Goal: Information Seeking & Learning: Compare options

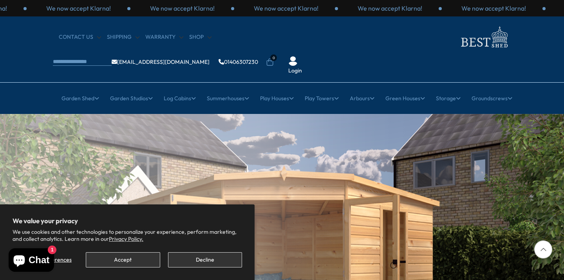
click at [146, 263] on button "Accept" at bounding box center [123, 259] width 74 height 15
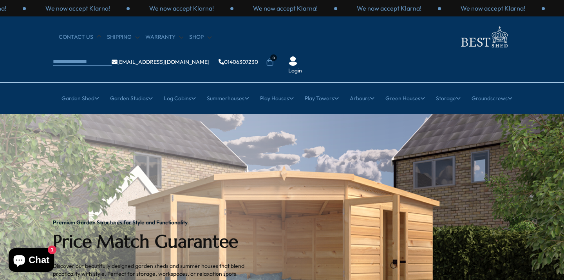
click at [85, 38] on link "CONTACT US" at bounding box center [80, 37] width 42 height 8
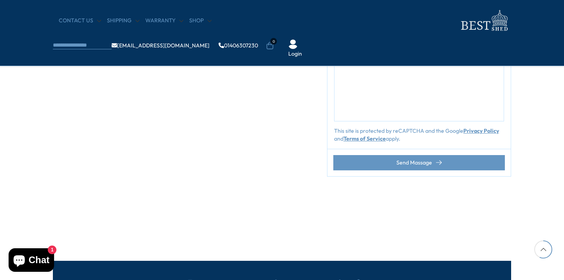
scroll to position [343, 0]
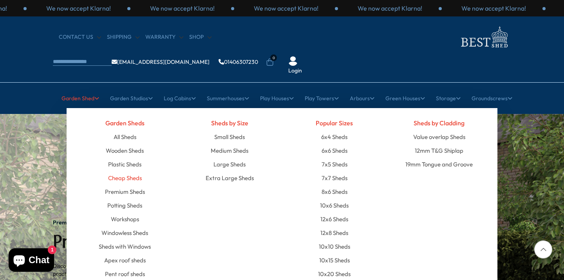
click at [132, 171] on link "Cheap Sheds" at bounding box center [125, 178] width 34 height 14
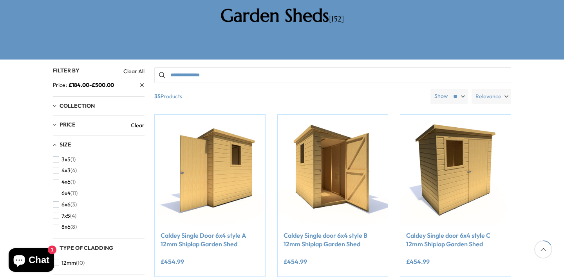
scroll to position [157, 0]
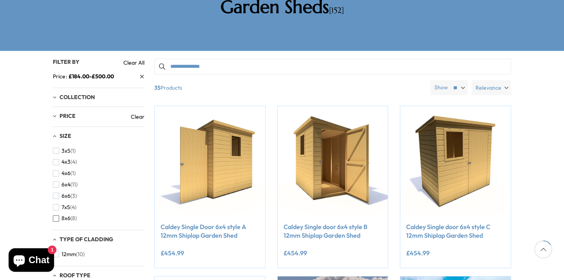
click at [57, 215] on span "button" at bounding box center [56, 218] width 6 height 6
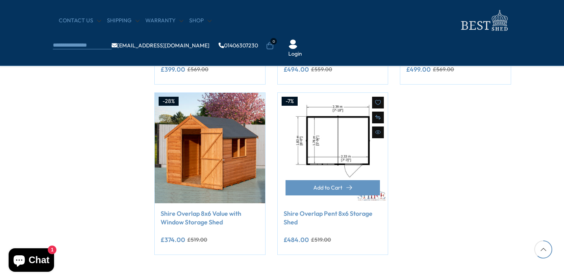
scroll to position [460, 0]
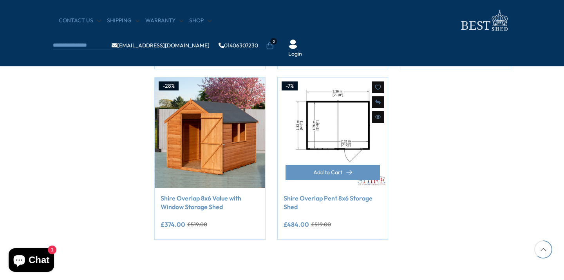
click at [339, 126] on img at bounding box center [332, 132] width 110 height 110
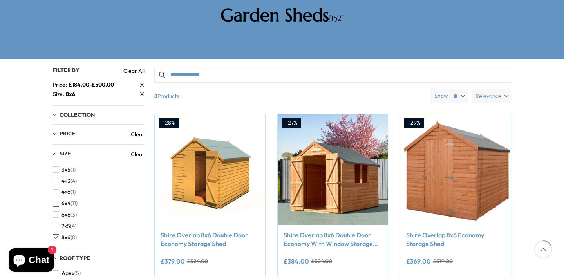
scroll to position [148, 0]
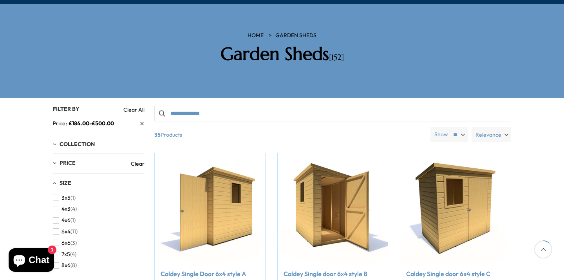
scroll to position [108, 0]
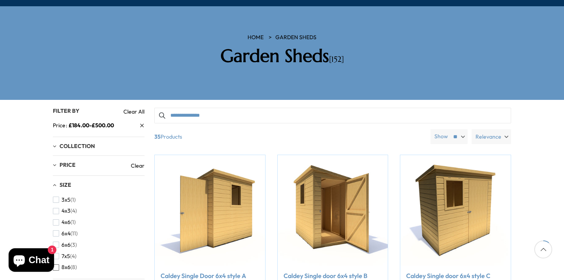
click at [57, 264] on span "button" at bounding box center [56, 267] width 6 height 6
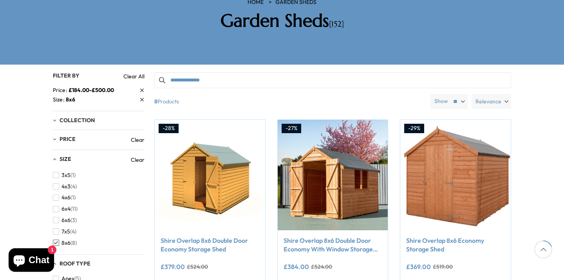
scroll to position [170, 0]
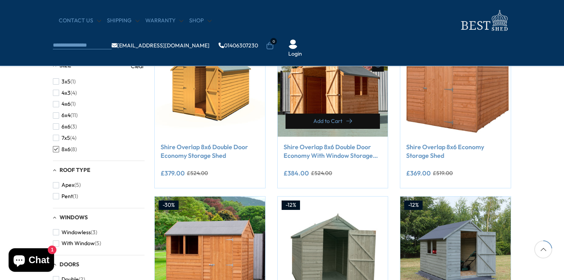
click at [340, 118] on span "Add to Cart" at bounding box center [327, 120] width 29 height 5
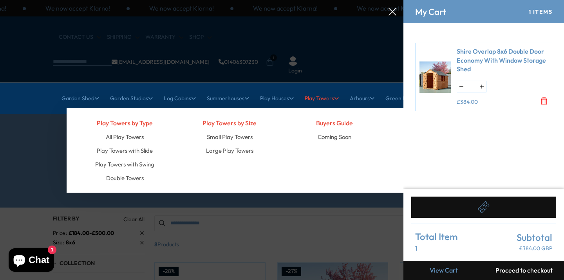
scroll to position [0, 0]
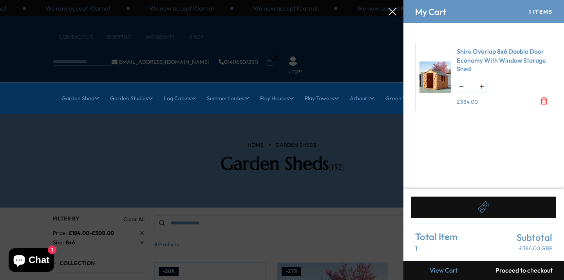
click at [393, 9] on icon at bounding box center [392, 12] width 8 height 8
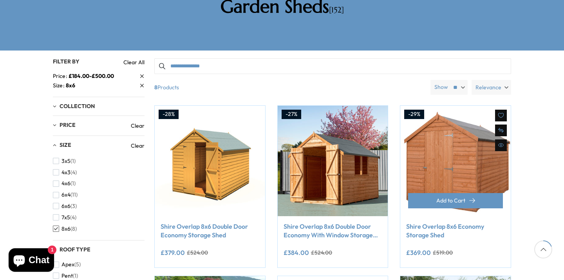
scroll to position [151, 0]
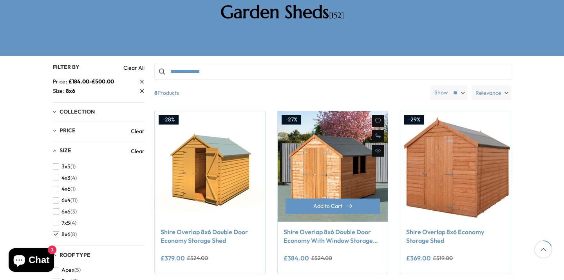
click at [303, 143] on img at bounding box center [332, 166] width 110 height 110
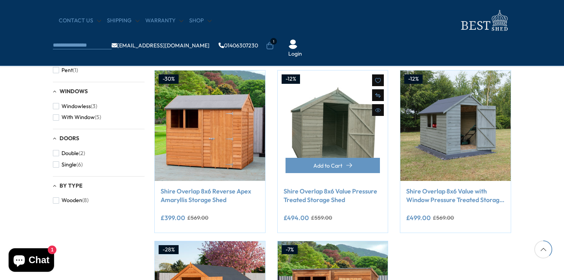
scroll to position [300, 0]
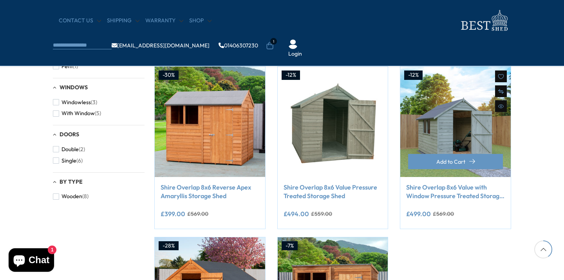
click at [432, 134] on img at bounding box center [455, 122] width 110 height 110
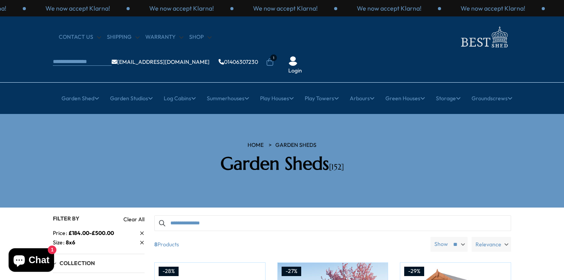
scroll to position [0, 0]
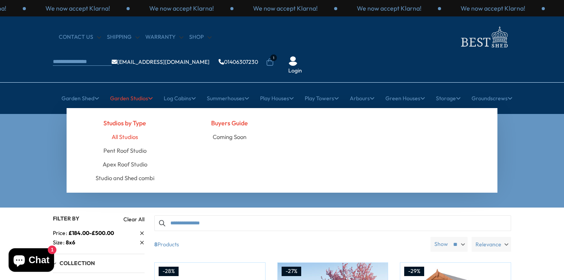
click at [128, 130] on link "All Studios" at bounding box center [125, 137] width 26 height 14
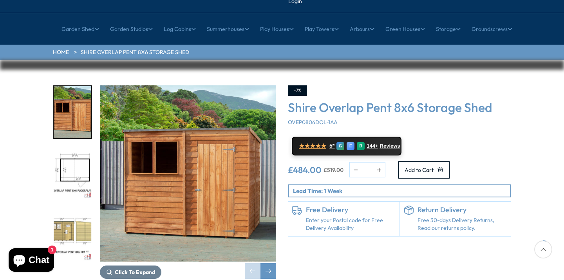
scroll to position [70, 0]
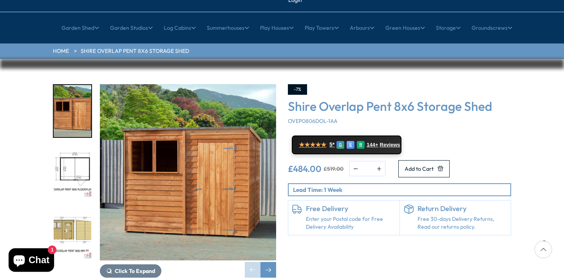
click at [71, 207] on img "3 / 9" at bounding box center [73, 233] width 38 height 52
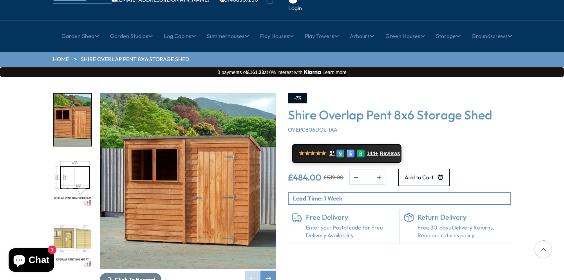
scroll to position [62, 0]
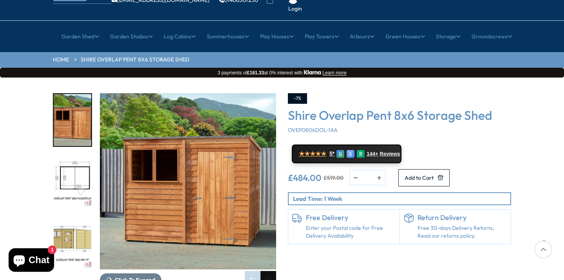
click at [271, 271] on div "Next slide" at bounding box center [268, 279] width 16 height 16
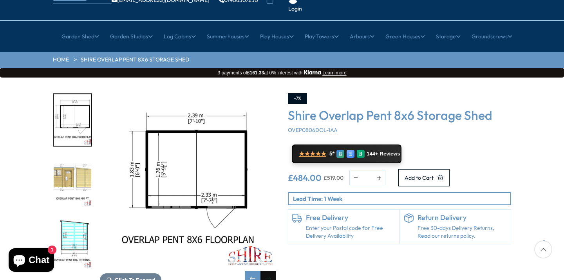
click at [271, 271] on div "Next slide" at bounding box center [268, 279] width 16 height 16
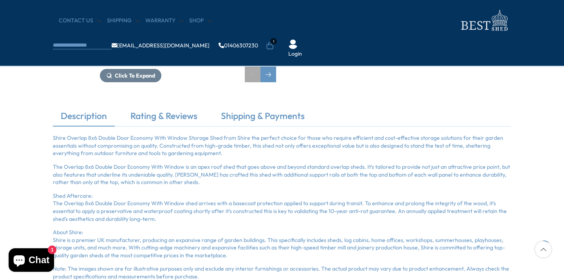
scroll to position [87, 0]
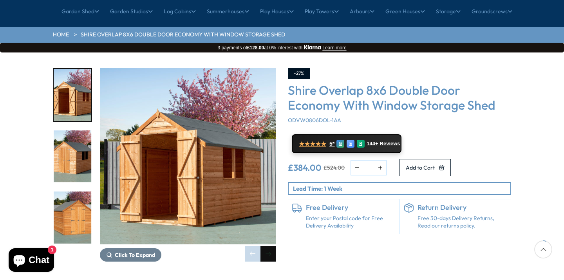
click at [270, 246] on div "Next slide" at bounding box center [268, 254] width 16 height 16
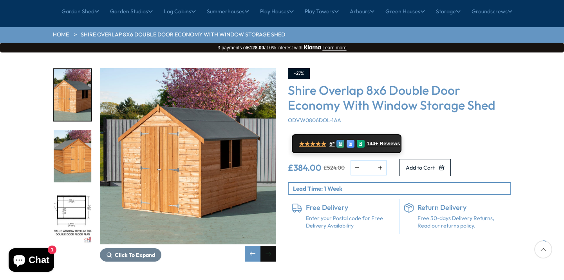
click at [269, 246] on div "Next slide" at bounding box center [268, 254] width 16 height 16
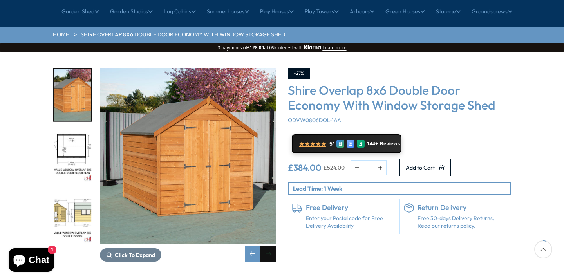
click at [269, 246] on div "Next slide" at bounding box center [268, 254] width 16 height 16
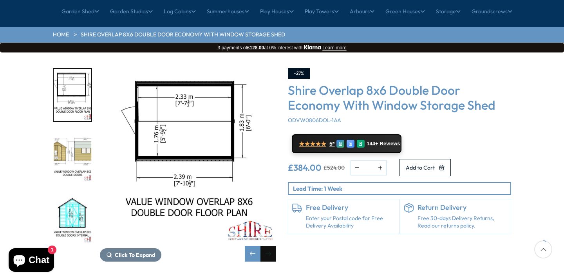
click at [269, 246] on div "Next slide" at bounding box center [268, 254] width 16 height 16
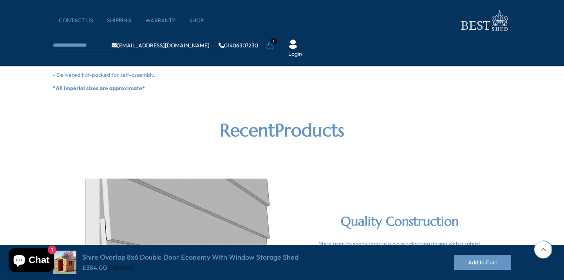
scroll to position [779, 0]
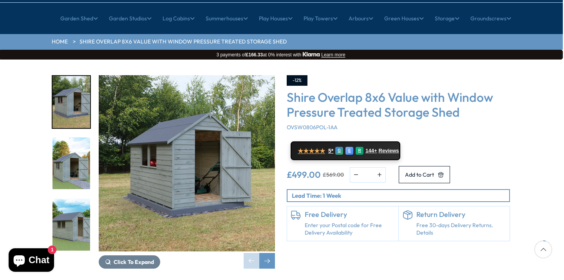
scroll to position [108, 1]
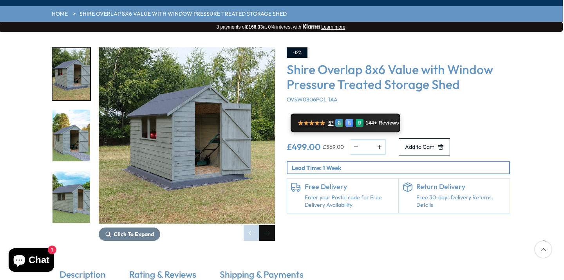
click at [269, 225] on div "Next slide" at bounding box center [267, 233] width 16 height 16
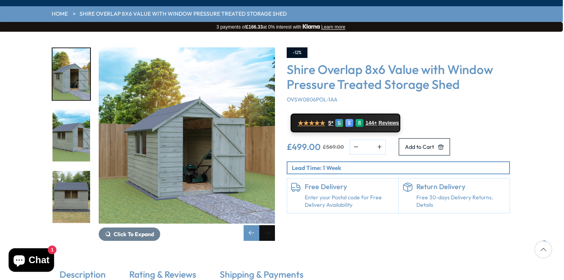
click at [269, 225] on div "Next slide" at bounding box center [267, 233] width 16 height 16
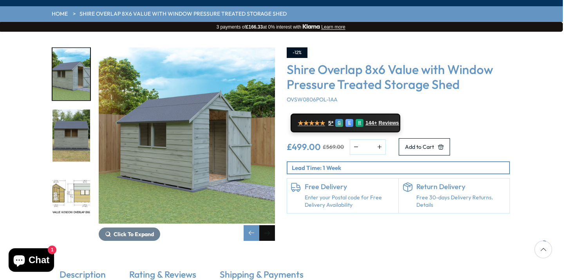
click at [269, 225] on div "Next slide" at bounding box center [267, 233] width 16 height 16
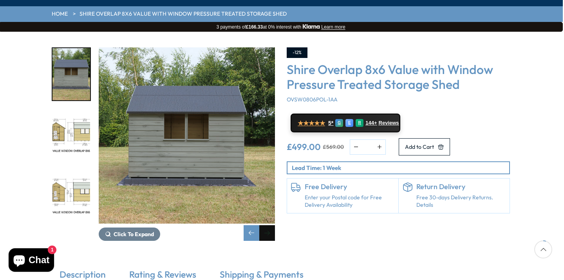
click at [269, 225] on div "Next slide" at bounding box center [267, 233] width 16 height 16
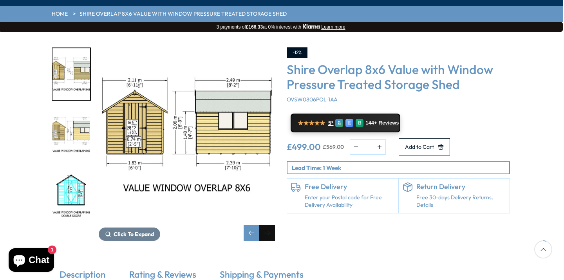
click at [269, 225] on div "Next slide" at bounding box center [267, 233] width 16 height 16
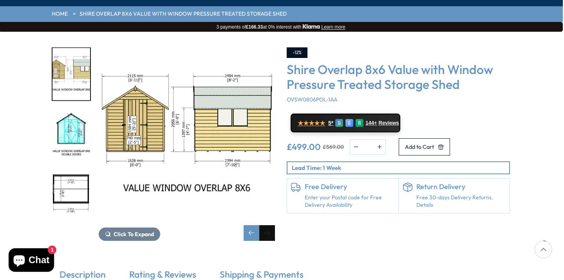
click at [269, 225] on div "Next slide" at bounding box center [267, 233] width 16 height 16
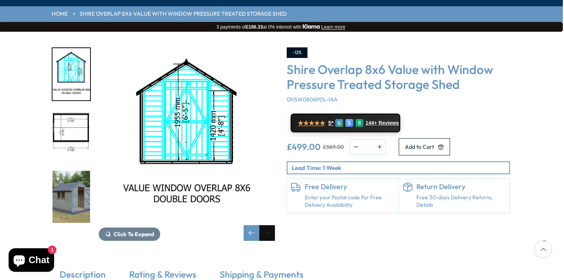
click at [269, 225] on div "Next slide" at bounding box center [267, 233] width 16 height 16
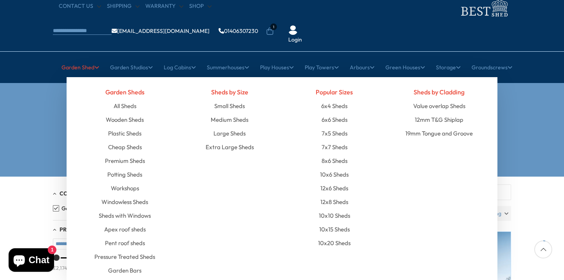
scroll to position [36, 0]
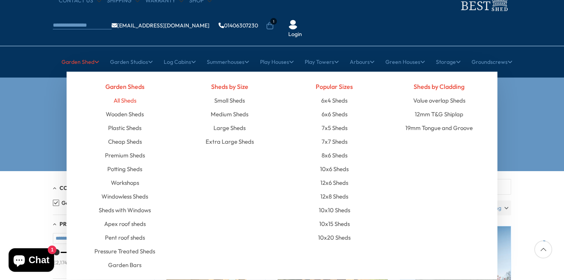
click at [122, 94] on link "All Sheds" at bounding box center [124, 101] width 23 height 14
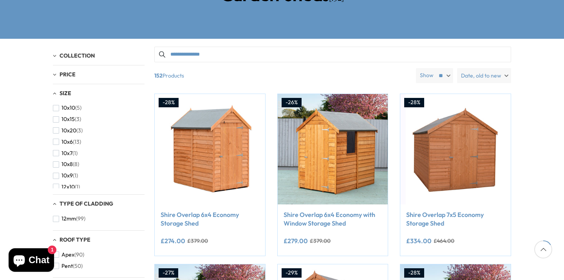
scroll to position [139, 0]
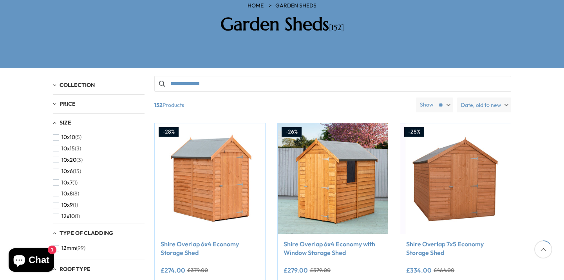
click at [68, 100] on span "Price" at bounding box center [67, 103] width 16 height 7
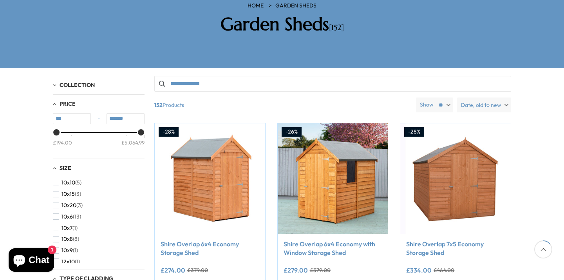
click at [72, 81] on span "Collection" at bounding box center [76, 84] width 35 height 7
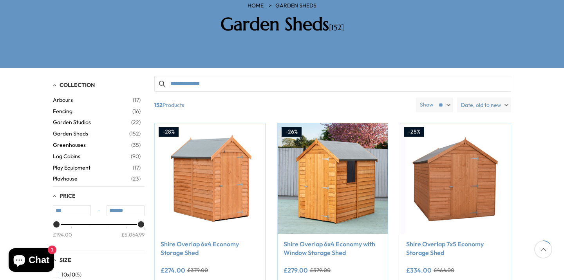
click at [72, 81] on span "Collection" at bounding box center [76, 84] width 35 height 7
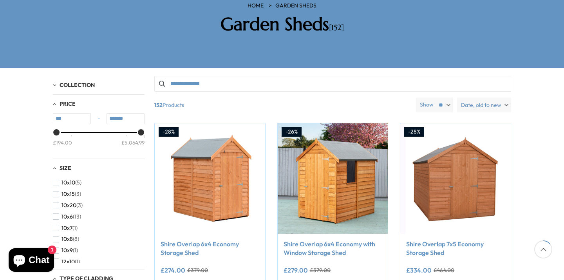
click at [69, 100] on span "Price" at bounding box center [67, 103] width 16 height 7
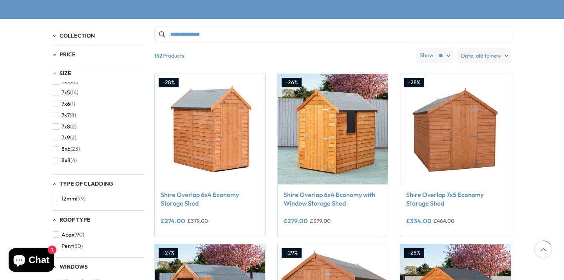
scroll to position [146, 0]
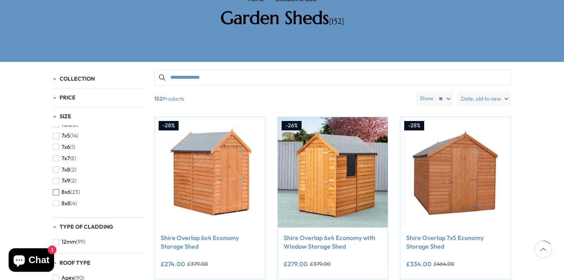
click at [58, 189] on span "button" at bounding box center [56, 192] width 6 height 6
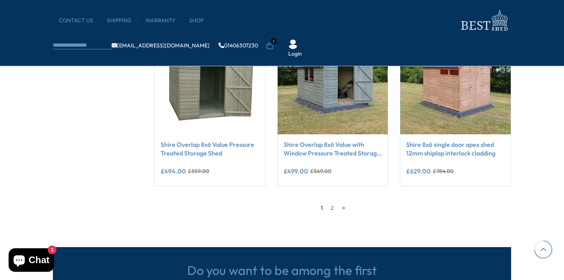
scroll to position [676, 0]
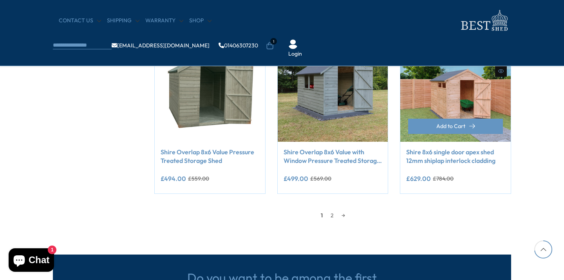
click at [443, 88] on img at bounding box center [455, 86] width 110 height 110
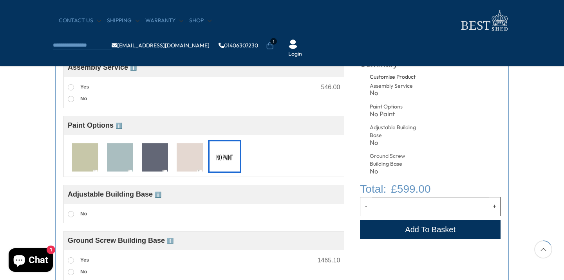
scroll to position [312, 0]
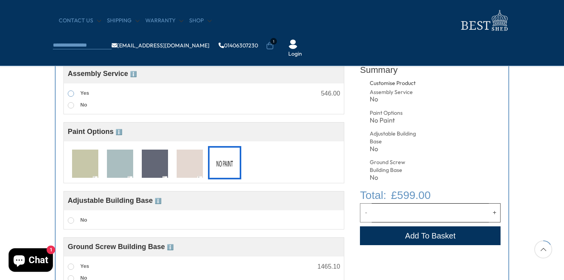
click at [71, 94] on span at bounding box center [71, 93] width 6 height 6
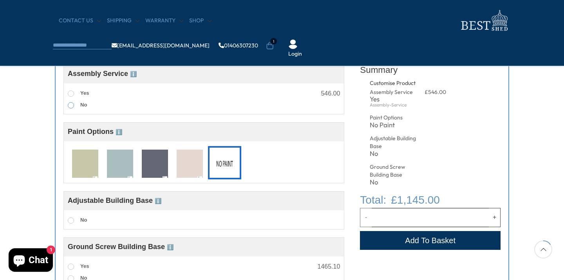
click at [72, 105] on span at bounding box center [71, 105] width 6 height 6
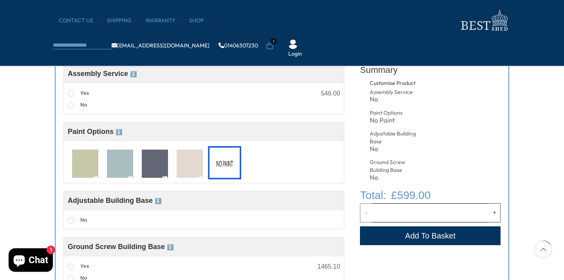
click at [189, 162] on img at bounding box center [189, 163] width 26 height 29
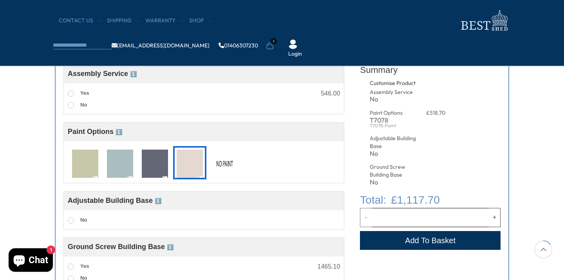
click at [158, 165] on img at bounding box center [155, 163] width 26 height 29
click at [121, 165] on img at bounding box center [120, 163] width 26 height 29
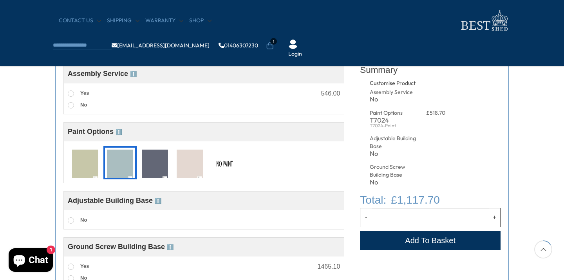
click at [87, 167] on img at bounding box center [85, 163] width 26 height 29
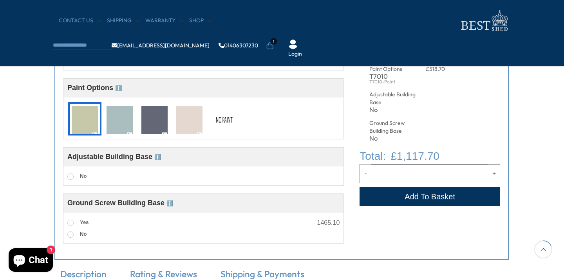
scroll to position [360, 0]
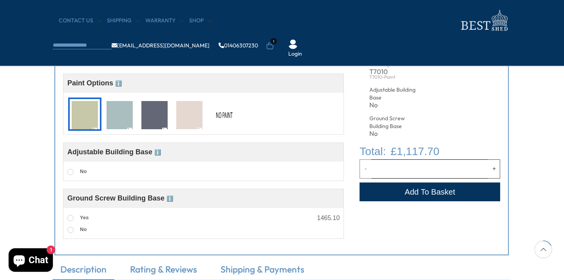
click at [223, 117] on img at bounding box center [224, 115] width 26 height 29
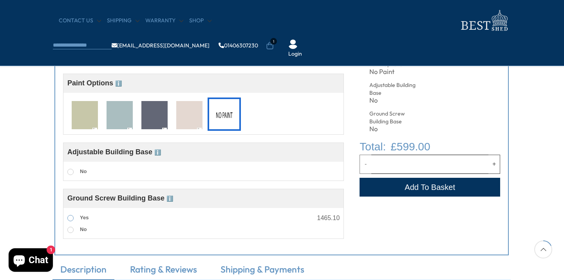
click at [68, 220] on span at bounding box center [70, 218] width 6 height 6
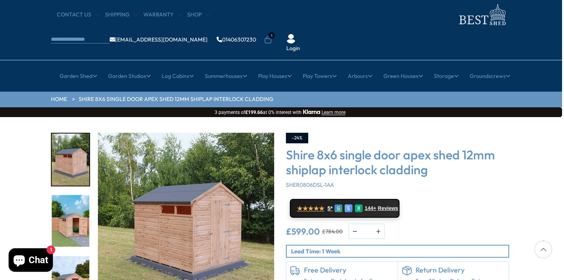
scroll to position [22, 2]
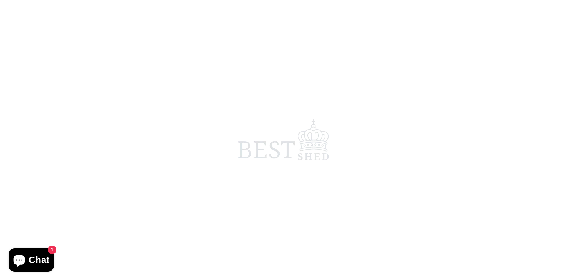
scroll to position [676, 0]
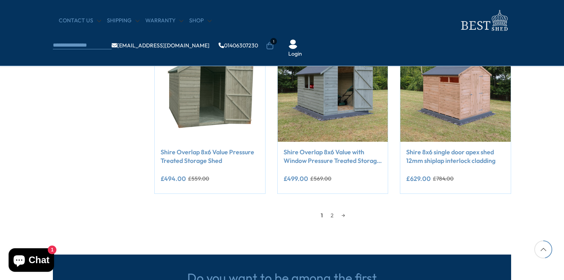
click at [209, 110] on div "-12% Compare Now" at bounding box center [210, 86] width 110 height 110
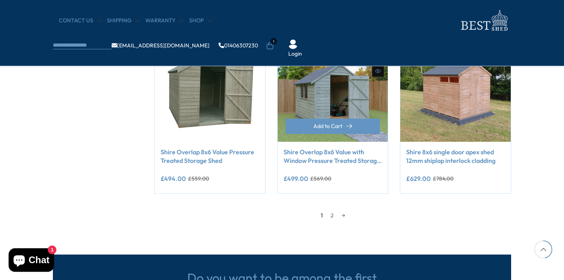
click at [322, 89] on img at bounding box center [332, 86] width 110 height 110
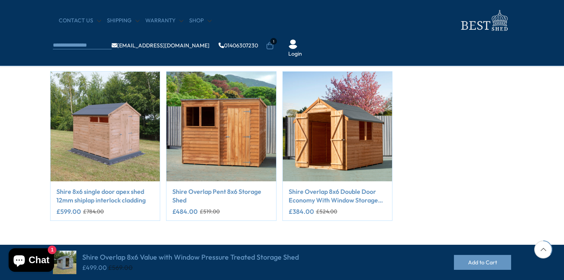
scroll to position [705, 3]
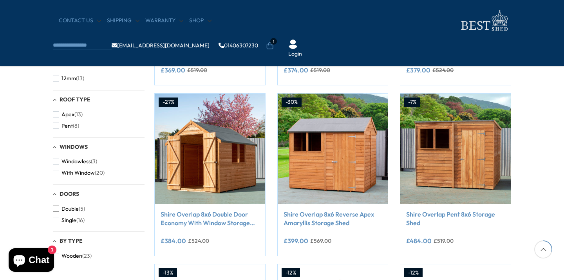
scroll to position [270, 0]
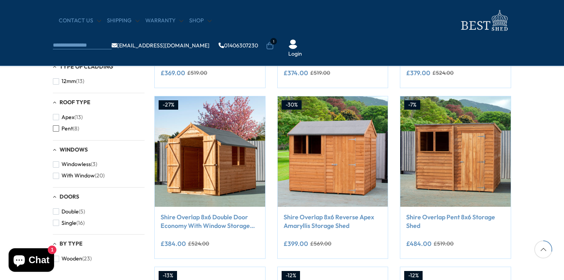
click at [56, 125] on span "button" at bounding box center [56, 128] width 6 height 6
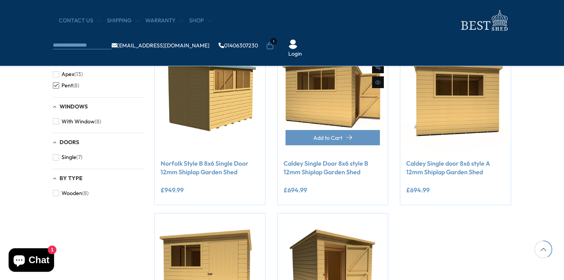
scroll to position [309, 0]
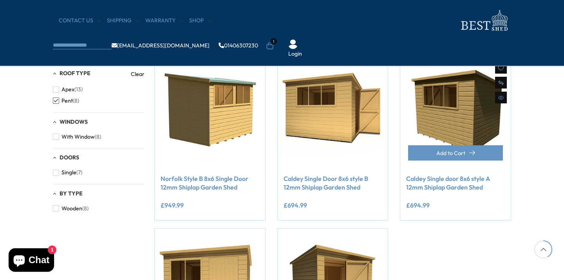
click at [445, 107] on img at bounding box center [455, 113] width 110 height 110
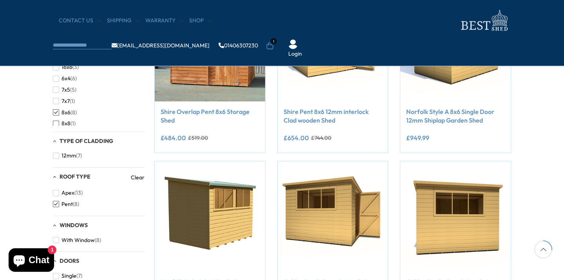
scroll to position [223, 0]
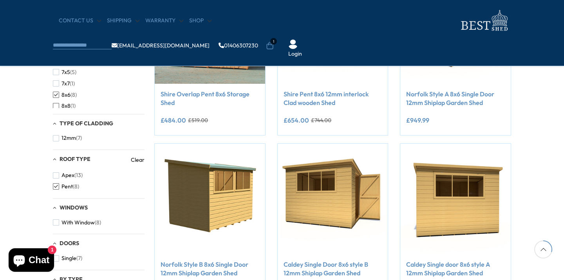
click at [57, 103] on span "button" at bounding box center [56, 106] width 6 height 6
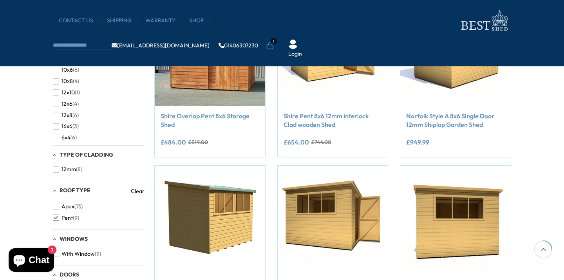
scroll to position [48, 0]
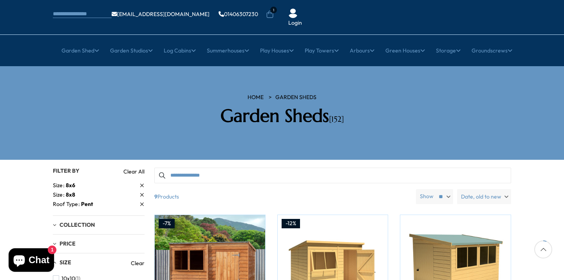
click at [141, 193] on icon at bounding box center [142, 195] width 4 height 4
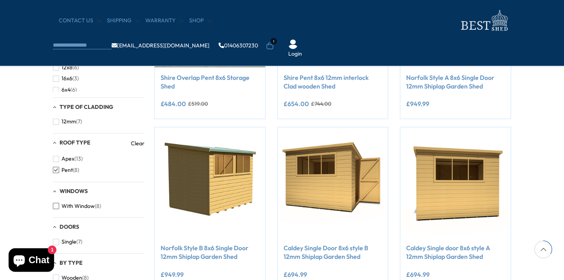
scroll to position [252, 0]
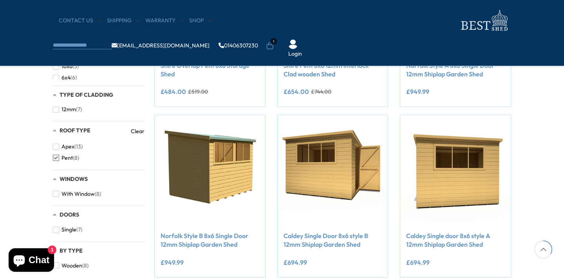
click at [58, 156] on span "button" at bounding box center [56, 158] width 6 height 6
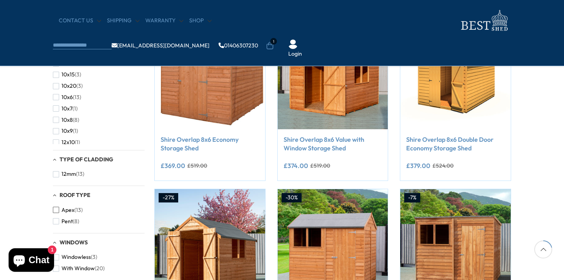
scroll to position [169, 0]
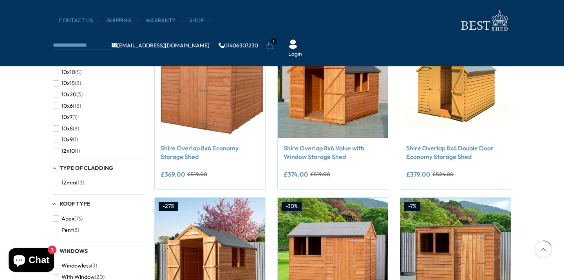
click at [55, 168] on div "Type of Cladding" at bounding box center [99, 168] width 92 height 7
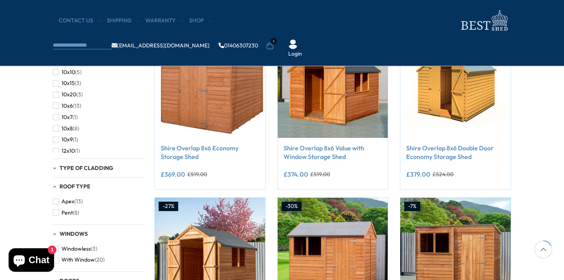
click at [55, 168] on div "Type of Cladding" at bounding box center [99, 168] width 92 height 7
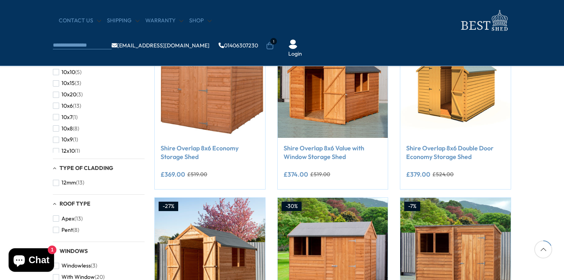
scroll to position [81, 0]
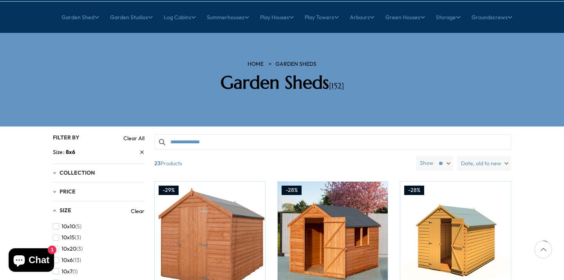
click at [506, 156] on label "Date, old to new" at bounding box center [484, 163] width 54 height 15
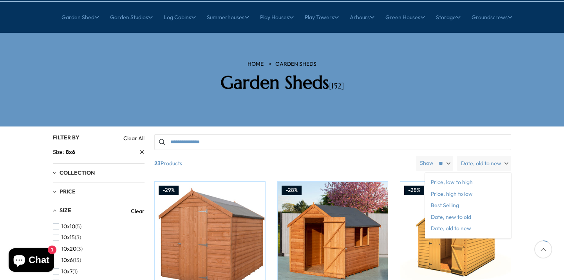
click at [506, 156] on label "Date, old to new" at bounding box center [484, 163] width 54 height 15
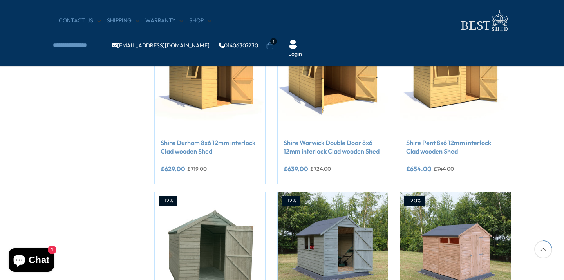
scroll to position [124, 0]
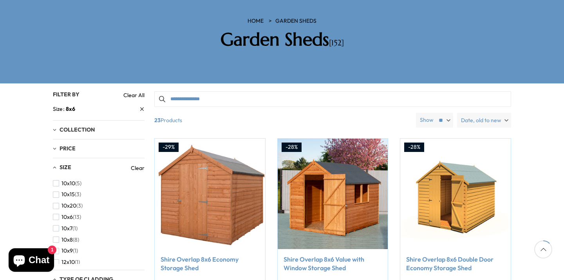
select select "**"
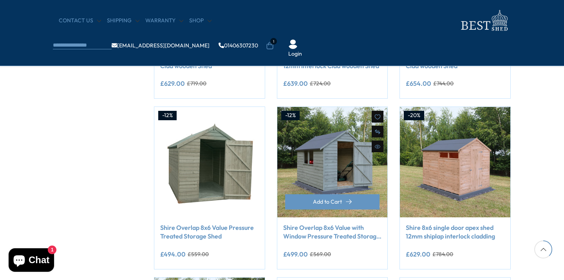
scroll to position [605, 0]
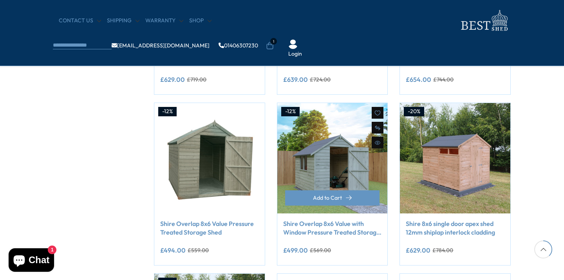
click at [331, 160] on img at bounding box center [332, 158] width 110 height 110
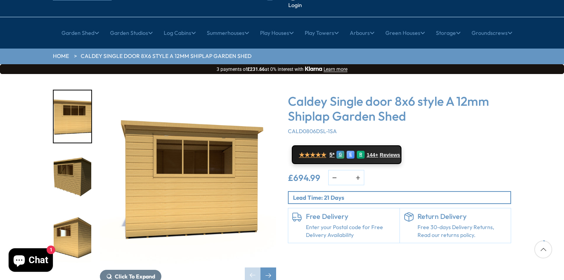
scroll to position [68, 0]
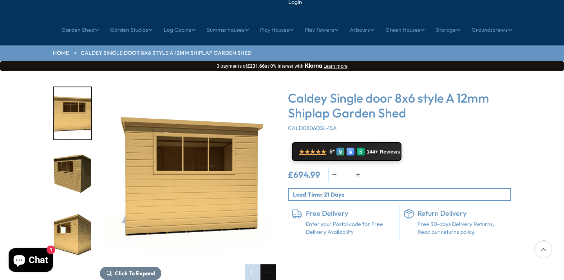
click at [272, 264] on div "Next slide" at bounding box center [268, 272] width 16 height 16
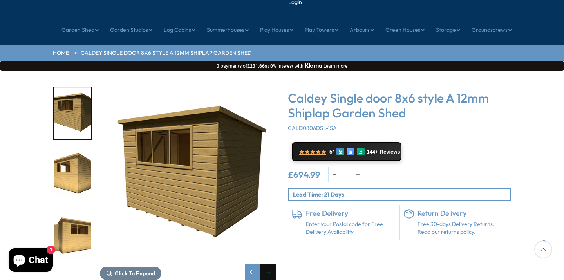
click at [272, 264] on div "Next slide" at bounding box center [268, 272] width 16 height 16
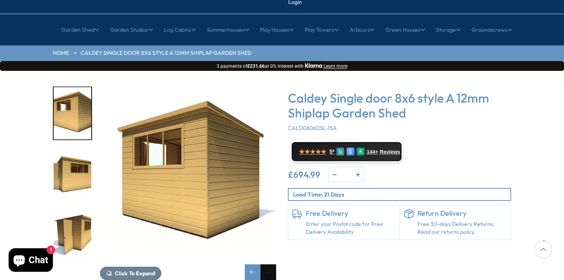
click at [272, 264] on div "Next slide" at bounding box center [268, 272] width 16 height 16
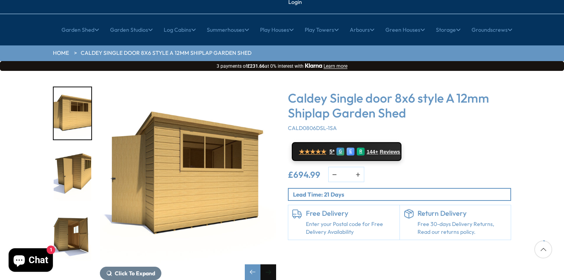
click at [272, 264] on div "Next slide" at bounding box center [268, 272] width 16 height 16
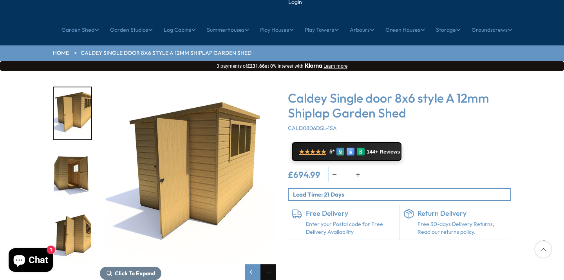
click at [272, 264] on div "Next slide" at bounding box center [268, 272] width 16 height 16
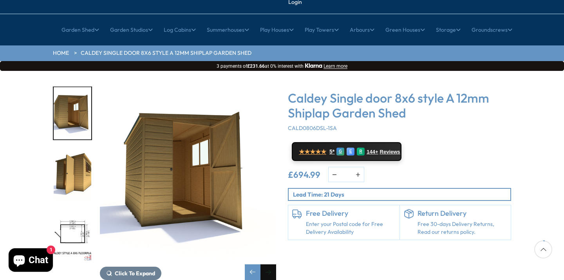
click at [272, 264] on div "Next slide" at bounding box center [268, 272] width 16 height 16
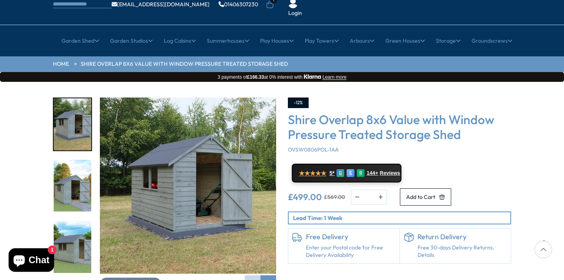
scroll to position [81, 0]
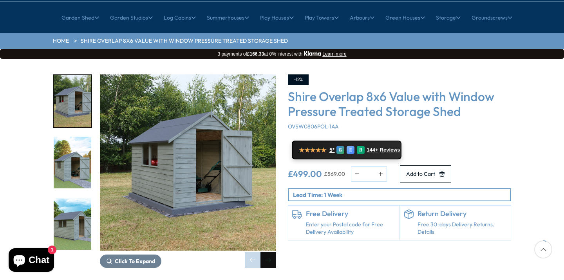
click at [267, 252] on div "Next slide" at bounding box center [268, 260] width 16 height 16
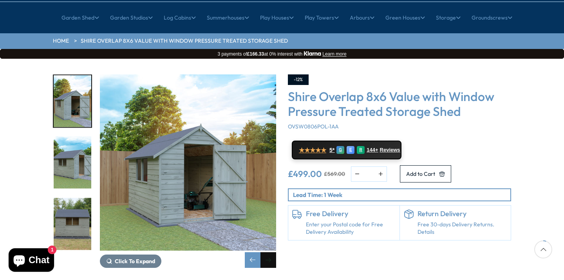
click at [267, 252] on div "Next slide" at bounding box center [268, 260] width 16 height 16
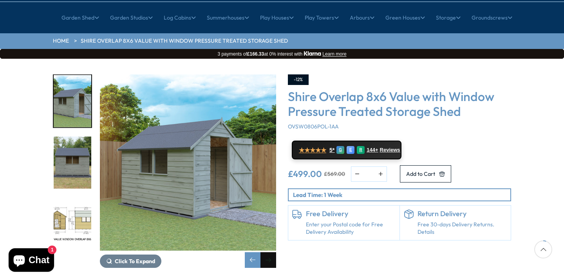
click at [267, 252] on div "Next slide" at bounding box center [268, 260] width 16 height 16
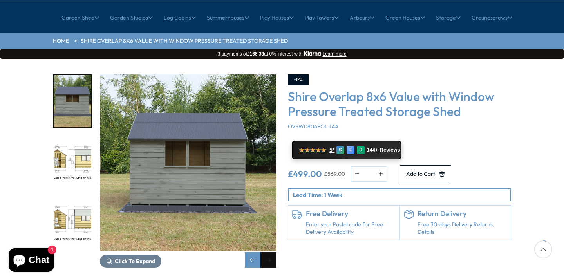
click at [267, 252] on div "Next slide" at bounding box center [268, 260] width 16 height 16
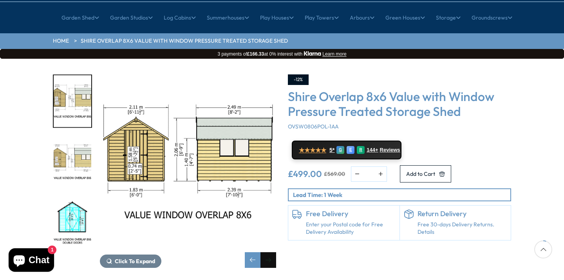
click at [267, 252] on div "Next slide" at bounding box center [268, 260] width 16 height 16
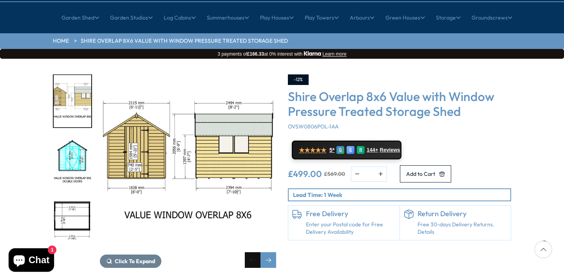
click at [257, 252] on div "Previous slide" at bounding box center [253, 260] width 16 height 16
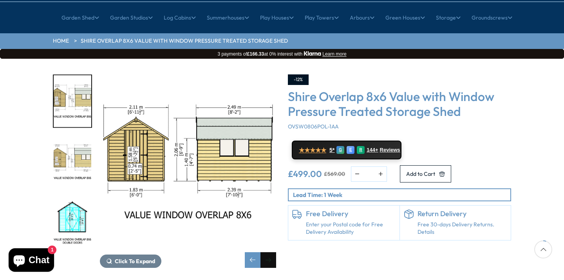
click at [270, 252] on div "Next slide" at bounding box center [268, 260] width 16 height 16
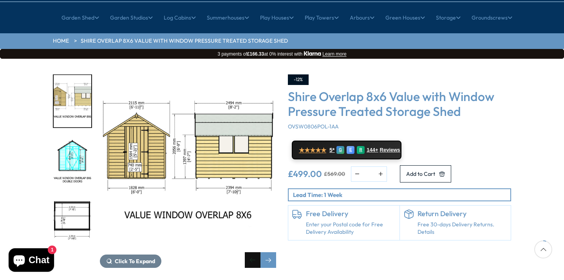
click at [252, 252] on div "Previous slide" at bounding box center [253, 260] width 16 height 16
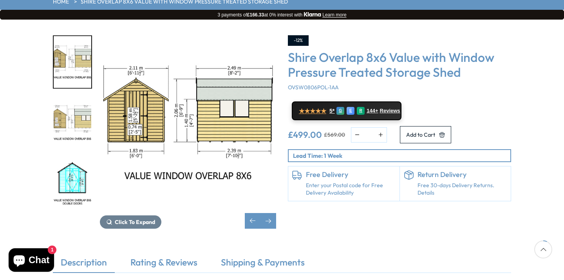
scroll to position [118, 0]
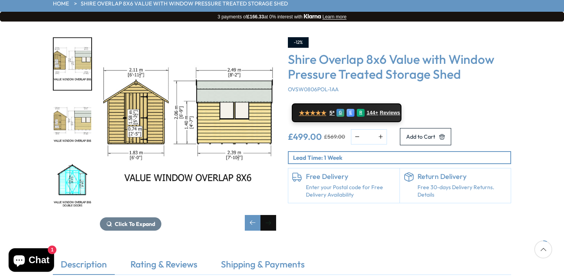
click at [267, 215] on div "Next slide" at bounding box center [268, 223] width 16 height 16
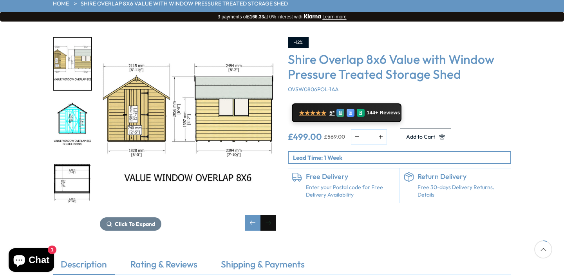
click at [267, 215] on div "Next slide" at bounding box center [268, 223] width 16 height 16
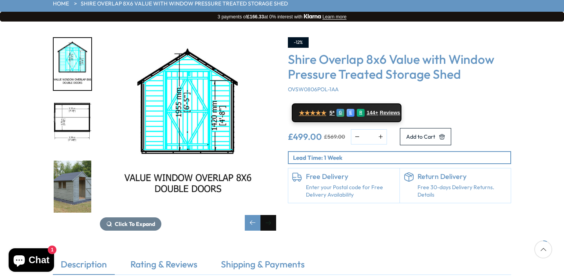
click at [267, 215] on div "Next slide" at bounding box center [268, 223] width 16 height 16
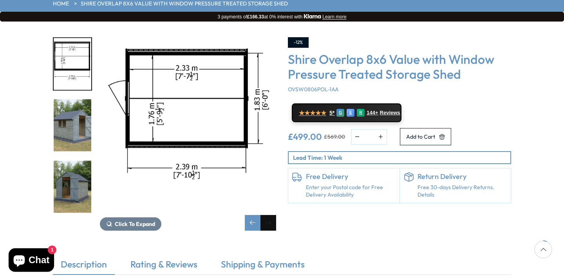
click at [267, 215] on div "Next slide" at bounding box center [268, 223] width 16 height 16
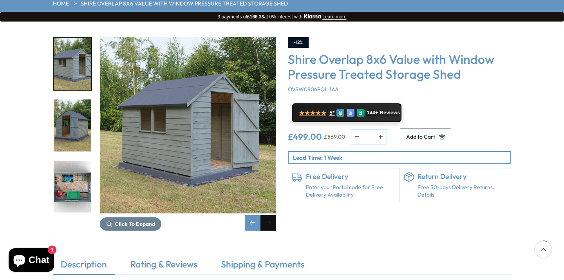
click at [267, 215] on div "Next slide" at bounding box center [268, 223] width 16 height 16
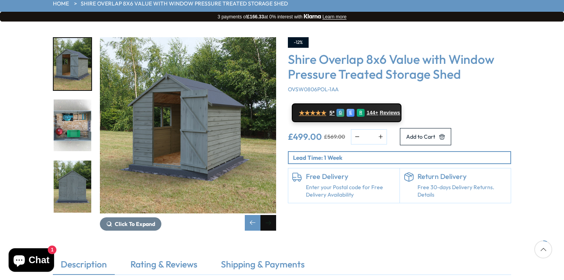
click at [267, 215] on div "Next slide" at bounding box center [268, 223] width 16 height 16
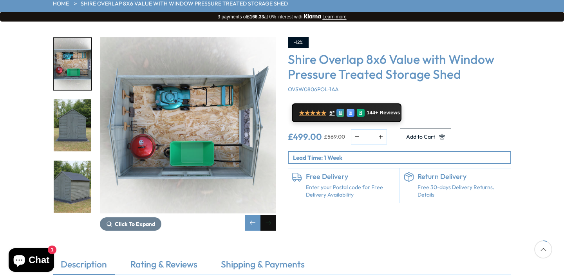
click at [267, 215] on div "Next slide" at bounding box center [268, 223] width 16 height 16
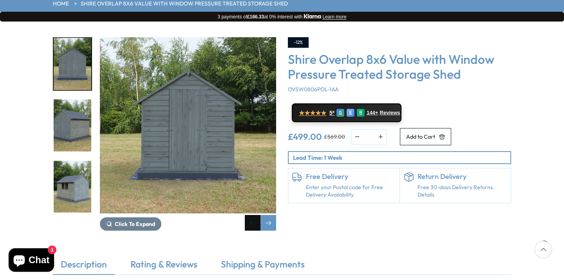
click at [251, 215] on div "Previous slide" at bounding box center [253, 223] width 16 height 16
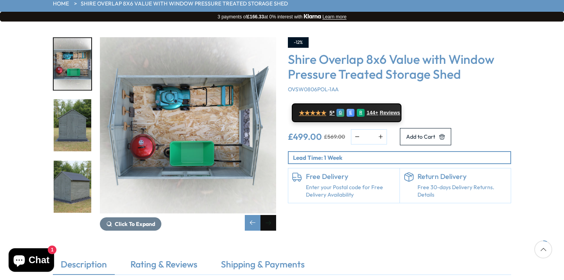
click at [265, 215] on div "Next slide" at bounding box center [268, 223] width 16 height 16
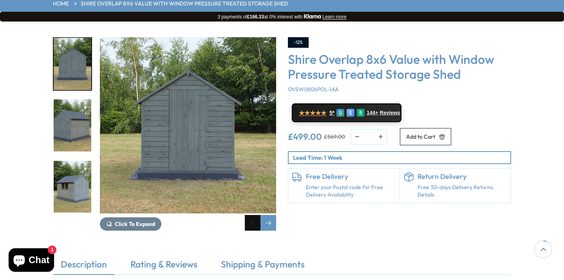
click at [252, 215] on div "Previous slide" at bounding box center [253, 223] width 16 height 16
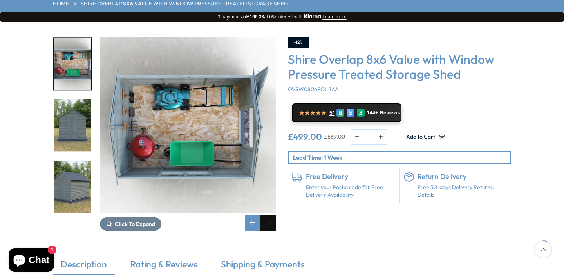
click at [268, 215] on div "Next slide" at bounding box center [268, 223] width 16 height 16
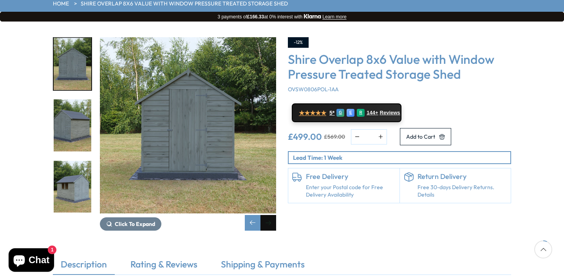
click at [268, 215] on div "Next slide" at bounding box center [268, 223] width 16 height 16
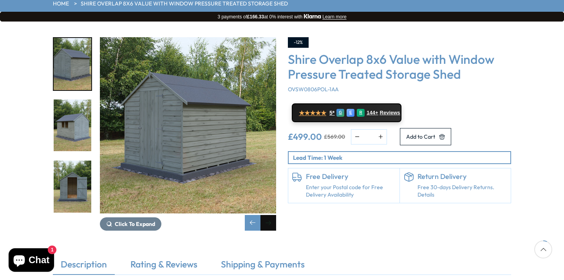
click at [268, 215] on div "Next slide" at bounding box center [268, 223] width 16 height 16
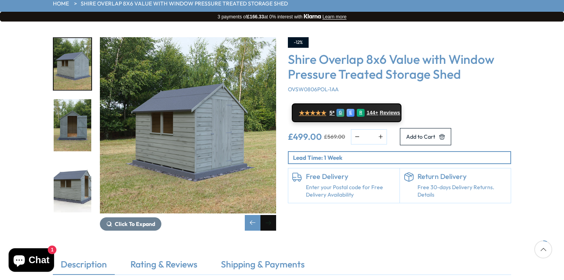
click at [268, 215] on div "Next slide" at bounding box center [268, 223] width 16 height 16
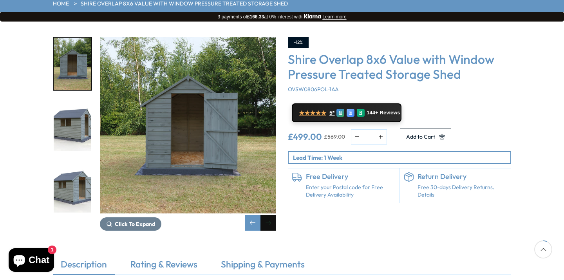
click at [268, 215] on div "Next slide" at bounding box center [268, 223] width 16 height 16
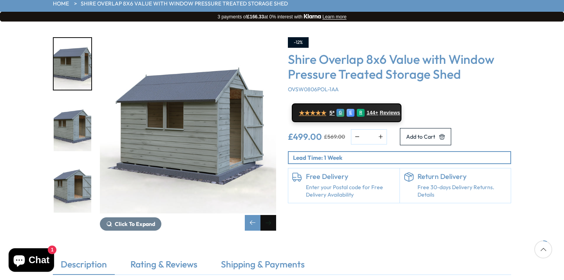
click at [268, 215] on div "Next slide" at bounding box center [268, 223] width 16 height 16
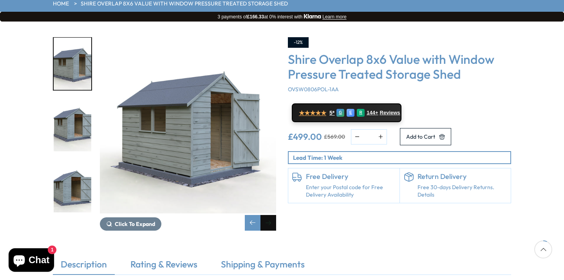
click at [268, 215] on div "Next slide" at bounding box center [268, 223] width 16 height 16
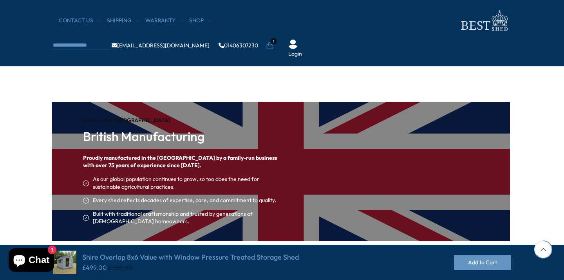
scroll to position [1220, 1]
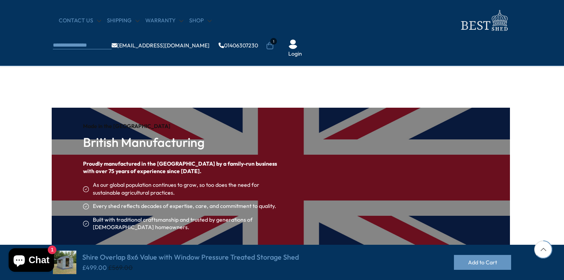
click at [274, 42] on icon at bounding box center [270, 46] width 8 height 8
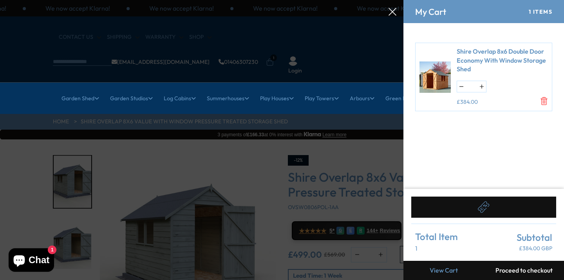
scroll to position [0, 0]
click at [544, 99] on icon "Remove Shire Overlap 8x6 Double Door Economy With Window Storage Shed" at bounding box center [544, 101] width 8 height 8
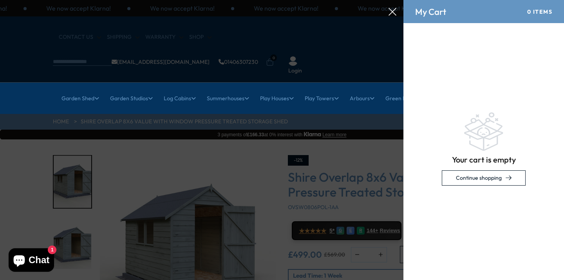
click at [390, 14] on icon at bounding box center [392, 12] width 8 height 8
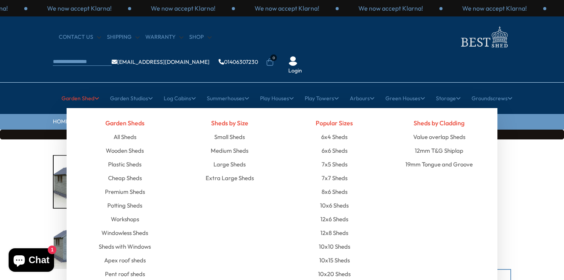
click at [75, 88] on link "Garden Shed" at bounding box center [80, 98] width 38 height 20
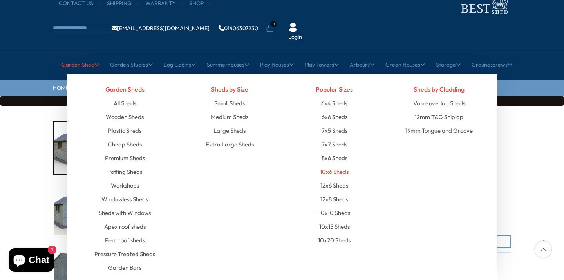
scroll to position [47, 0]
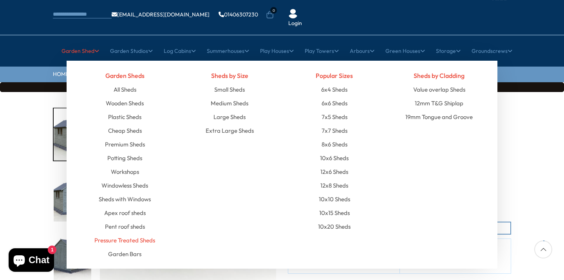
click at [147, 233] on link "Pressure Treated Sheds" at bounding box center [124, 240] width 61 height 14
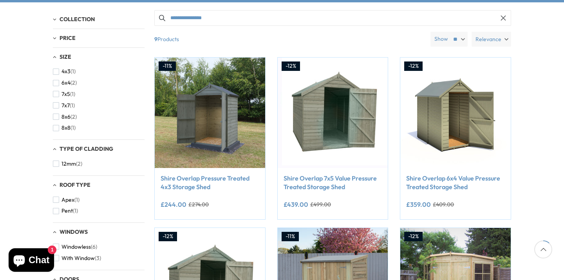
scroll to position [94, 0]
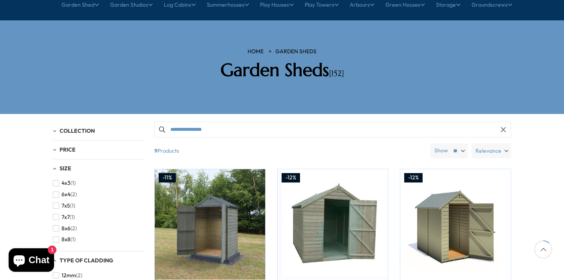
click at [502, 143] on label "Relevance" at bounding box center [491, 150] width 40 height 15
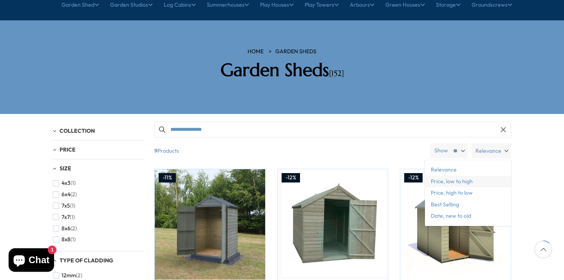
click at [471, 176] on span "Price, low to high" at bounding box center [468, 182] width 86 height 12
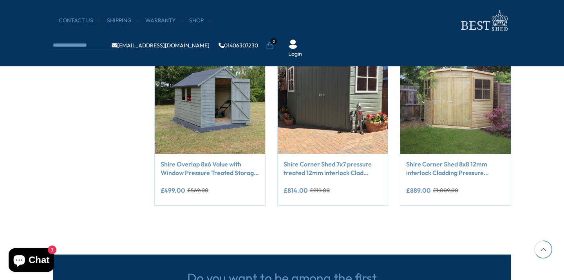
scroll to position [483, 0]
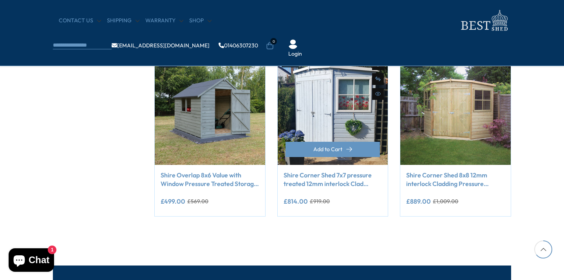
click at [326, 112] on img at bounding box center [332, 109] width 110 height 110
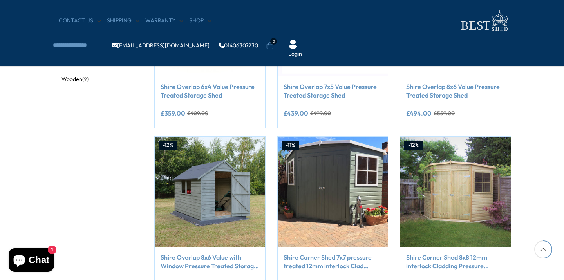
scroll to position [408, 0]
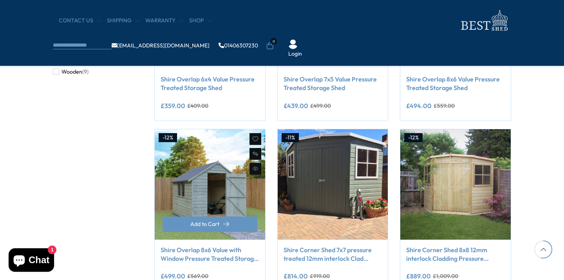
click at [237, 185] on img at bounding box center [210, 184] width 110 height 110
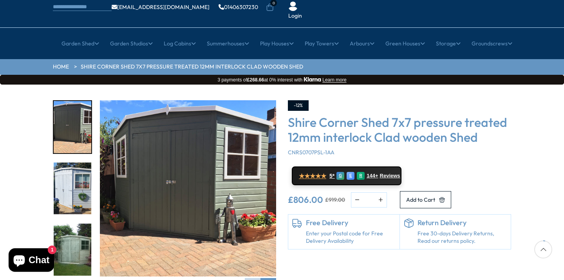
scroll to position [58, 0]
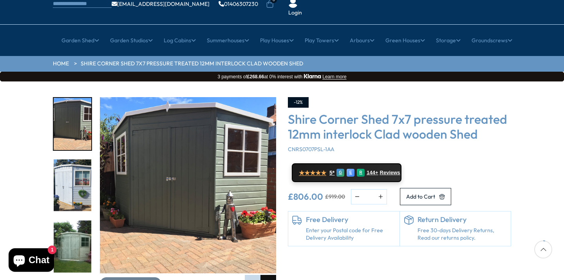
click at [270, 275] on div "Next slide" at bounding box center [268, 283] width 16 height 16
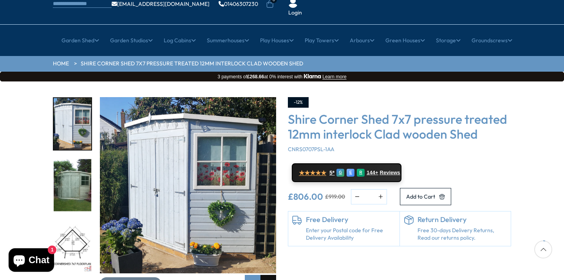
click at [270, 275] on div "Next slide" at bounding box center [268, 283] width 16 height 16
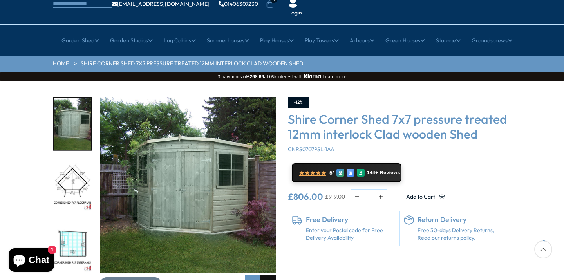
click at [270, 275] on div "Next slide" at bounding box center [268, 283] width 16 height 16
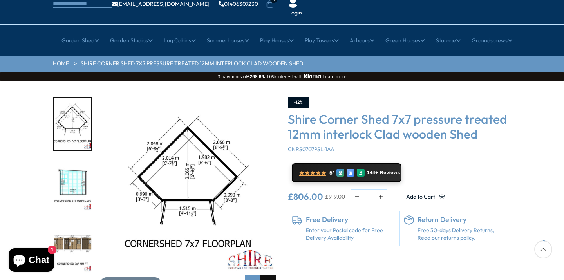
click at [270, 275] on div "Next slide" at bounding box center [268, 283] width 16 height 16
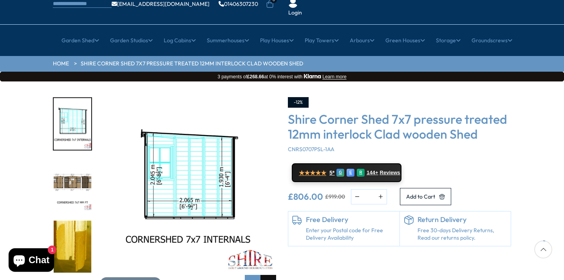
click at [270, 275] on div "Next slide" at bounding box center [268, 283] width 16 height 16
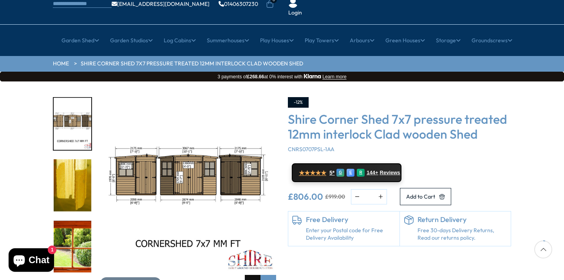
click at [256, 275] on div "Previous slide" at bounding box center [253, 283] width 16 height 16
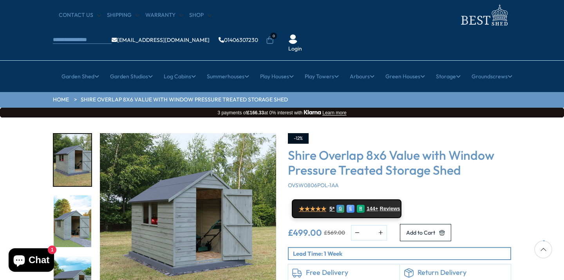
scroll to position [61, 0]
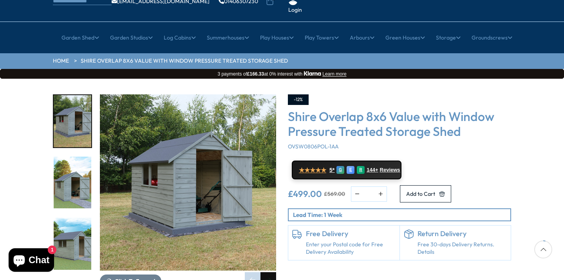
click at [267, 272] on div "Next slide" at bounding box center [268, 280] width 16 height 16
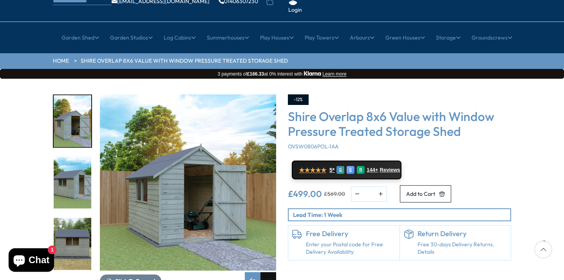
click at [267, 272] on div "Next slide" at bounding box center [268, 280] width 16 height 16
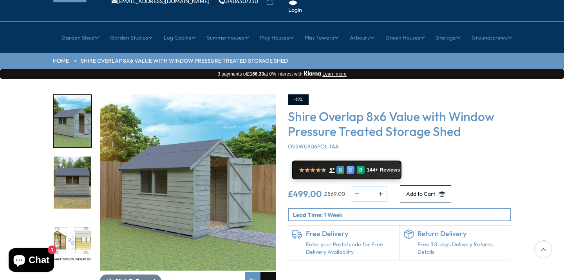
click at [267, 272] on div "Next slide" at bounding box center [268, 280] width 16 height 16
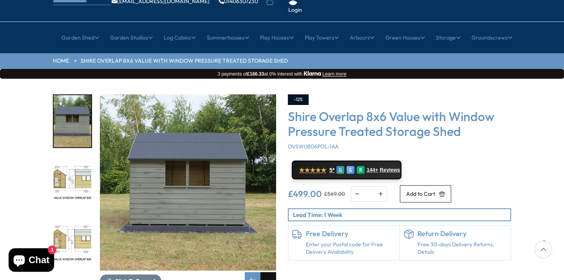
click at [267, 272] on div "Next slide" at bounding box center [268, 280] width 16 height 16
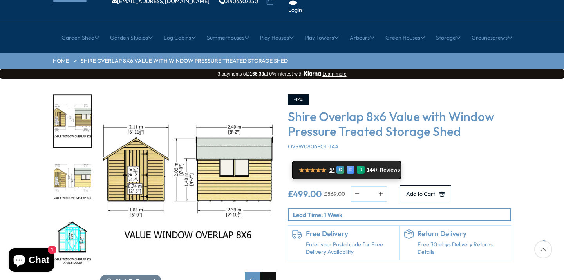
click at [267, 272] on div "Next slide" at bounding box center [268, 280] width 16 height 16
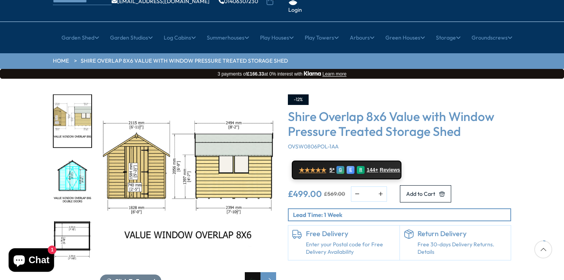
click at [250, 272] on div "Previous slide" at bounding box center [253, 280] width 16 height 16
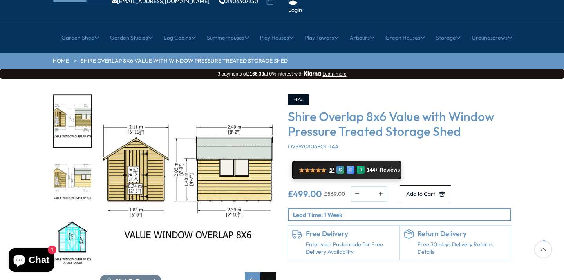
click at [264, 272] on div "Next slide" at bounding box center [268, 280] width 16 height 16
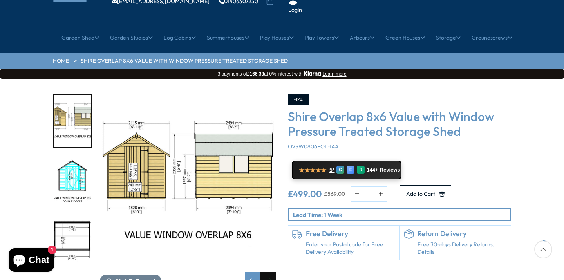
click at [264, 272] on div "Next slide" at bounding box center [268, 280] width 16 height 16
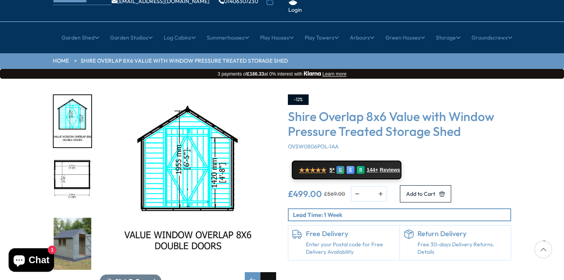
click at [264, 272] on div "Next slide" at bounding box center [268, 280] width 16 height 16
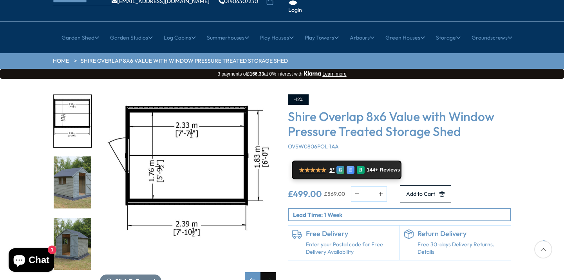
click at [264, 272] on div "Next slide" at bounding box center [268, 280] width 16 height 16
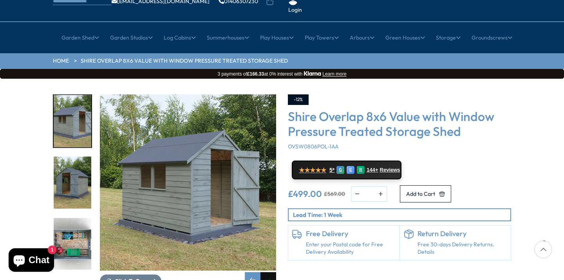
click at [264, 272] on div "Next slide" at bounding box center [268, 280] width 16 height 16
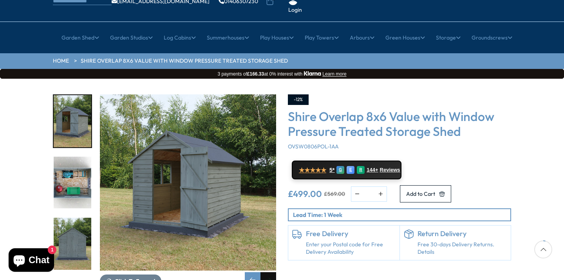
click at [264, 272] on div "Next slide" at bounding box center [268, 280] width 16 height 16
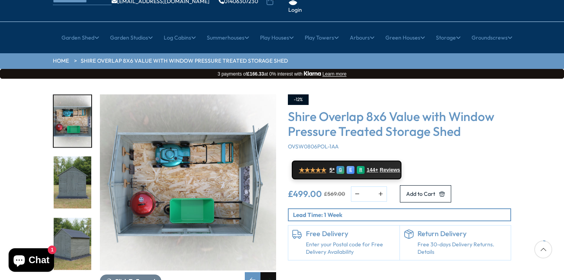
click at [264, 272] on div "Next slide" at bounding box center [268, 280] width 16 height 16
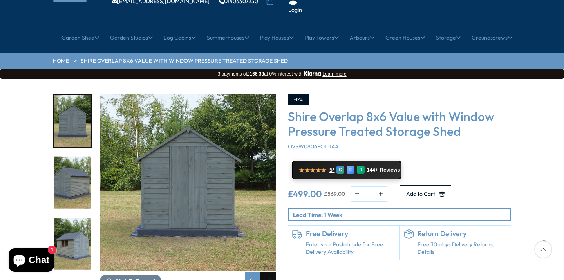
click at [264, 272] on div "Next slide" at bounding box center [268, 280] width 16 height 16
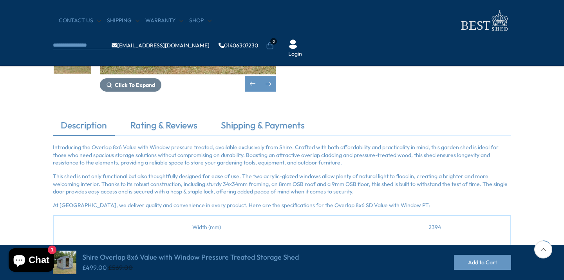
scroll to position [182, 0]
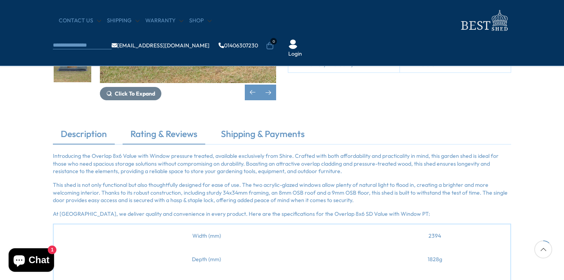
click at [174, 133] on link "Rating & Reviews" at bounding box center [163, 136] width 83 height 16
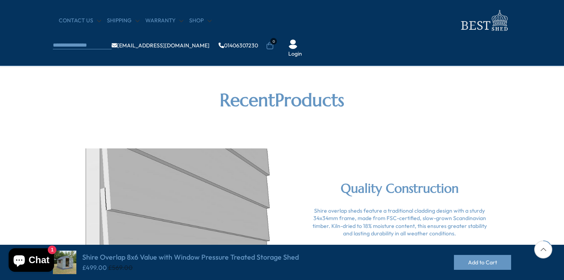
scroll to position [220, 0]
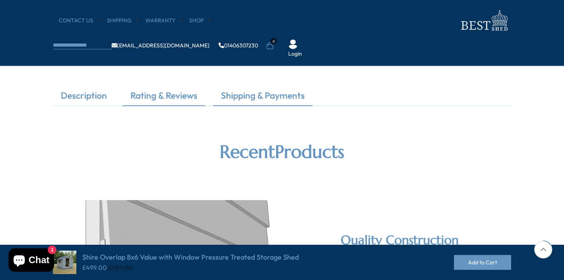
click at [265, 94] on link "Shipping & Payments" at bounding box center [262, 97] width 99 height 16
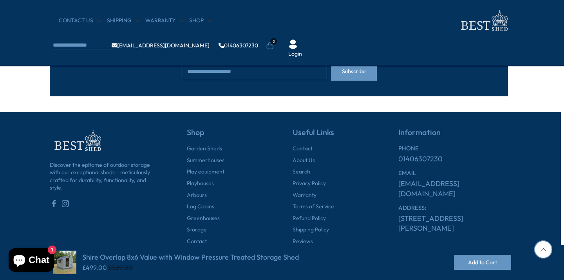
scroll to position [1977, 3]
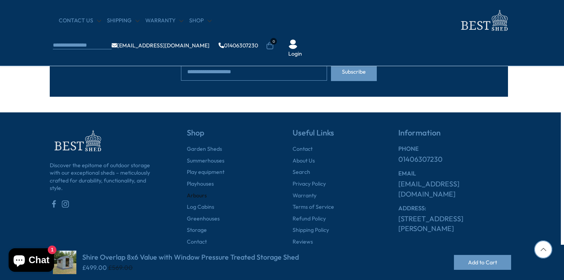
click at [203, 192] on link "Arbours" at bounding box center [197, 196] width 20 height 8
click at [203, 180] on link "Playhouses" at bounding box center [200, 184] width 27 height 8
click at [201, 226] on link "Storage" at bounding box center [197, 230] width 20 height 8
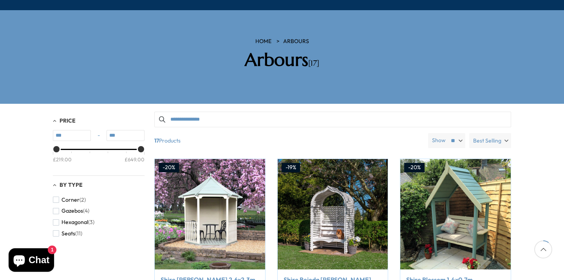
scroll to position [106, 0]
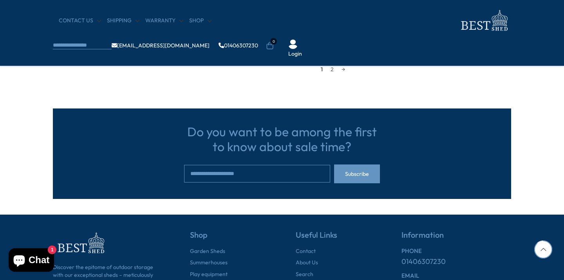
scroll to position [824, 0]
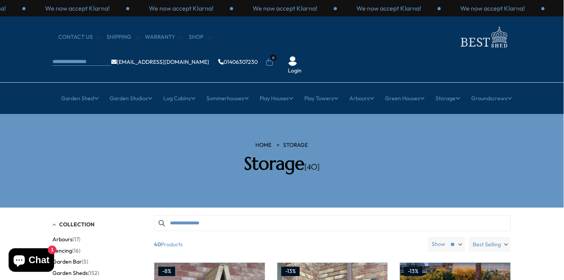
scroll to position [0, 0]
click at [495, 237] on span "Best Selling" at bounding box center [486, 244] width 28 height 15
click at [473, 269] on span "Price, high to low" at bounding box center [467, 275] width 86 height 12
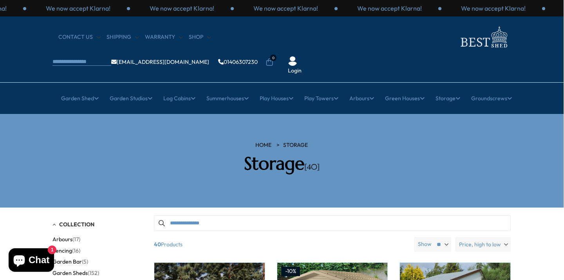
scroll to position [0, 0]
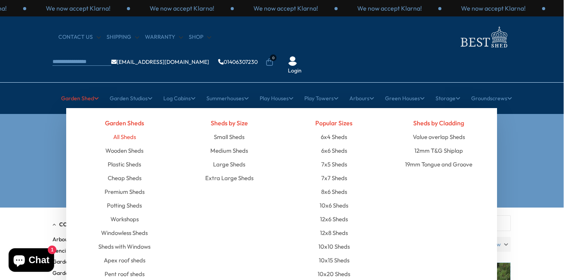
click at [124, 130] on link "All Sheds" at bounding box center [124, 137] width 23 height 14
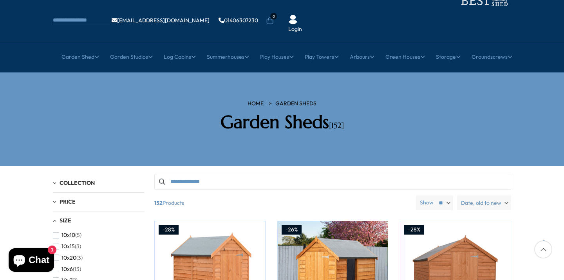
scroll to position [53, 0]
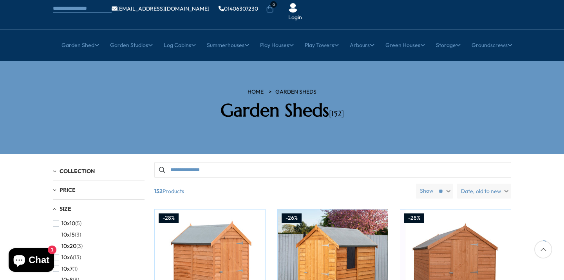
click at [499, 184] on span "Date, old to new" at bounding box center [481, 191] width 40 height 15
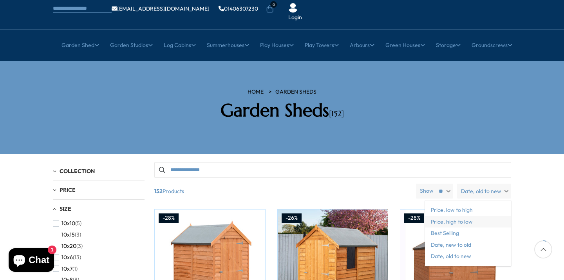
click at [470, 216] on span "Price, high to low" at bounding box center [468, 222] width 86 height 12
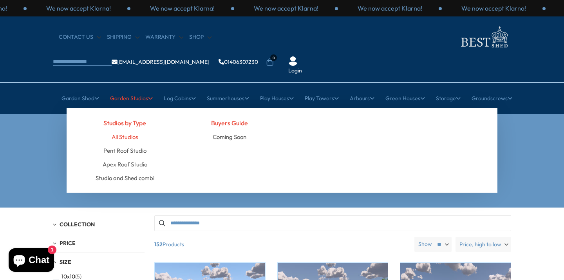
click at [129, 130] on link "All Studios" at bounding box center [125, 137] width 26 height 14
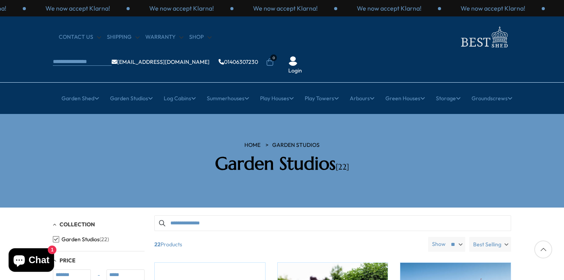
click at [495, 237] on span "Best Selling" at bounding box center [487, 244] width 28 height 15
click at [474, 269] on span "Price, high to low" at bounding box center [468, 275] width 86 height 12
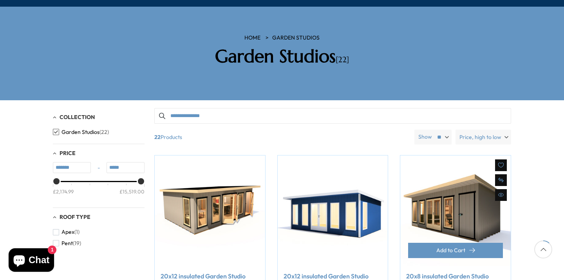
scroll to position [127, 0]
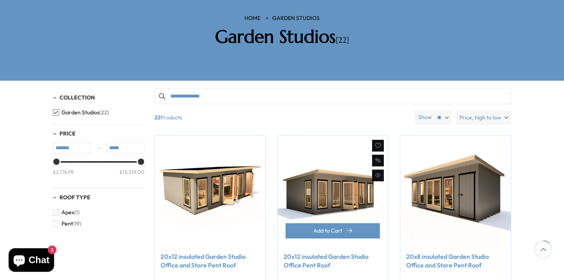
click at [323, 174] on img at bounding box center [332, 191] width 110 height 110
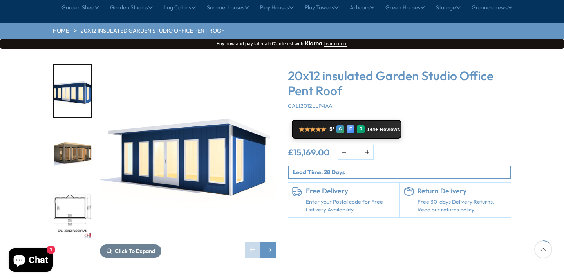
scroll to position [106, 0]
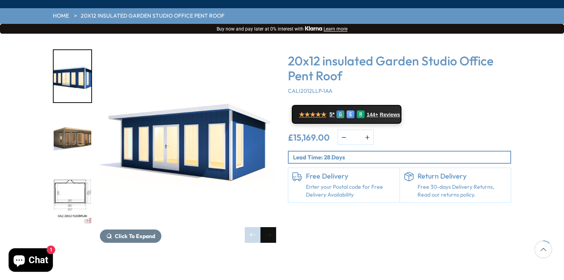
click at [271, 227] on div "Next slide" at bounding box center [268, 235] width 16 height 16
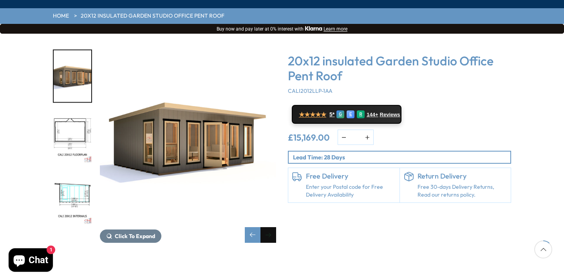
click at [271, 227] on div "Next slide" at bounding box center [268, 235] width 16 height 16
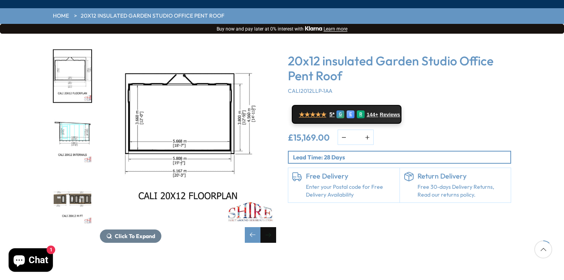
click at [271, 227] on div "Next slide" at bounding box center [268, 235] width 16 height 16
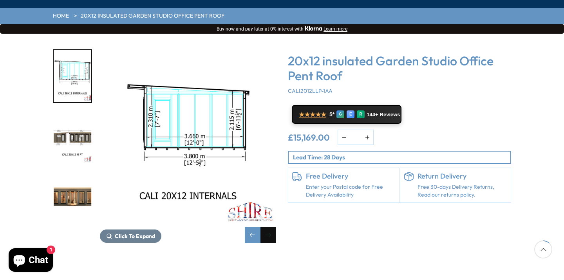
click at [271, 227] on div "Next slide" at bounding box center [268, 235] width 16 height 16
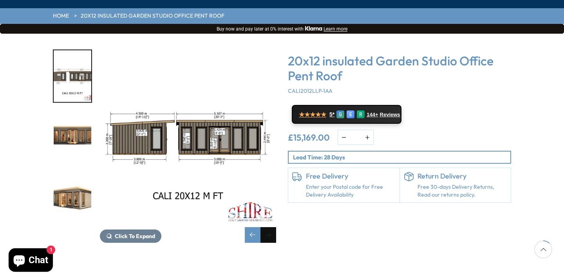
click at [271, 227] on div "Next slide" at bounding box center [268, 235] width 16 height 16
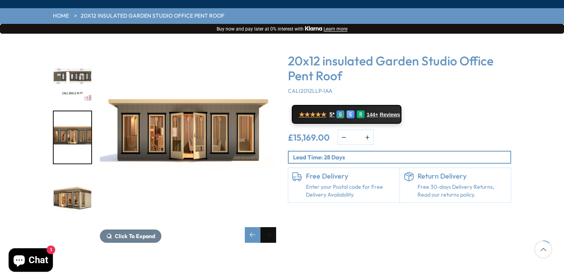
click at [271, 227] on div "Next slide" at bounding box center [268, 235] width 16 height 16
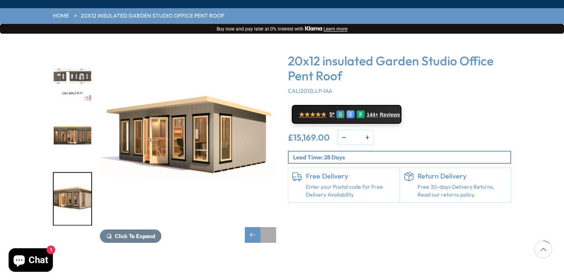
click at [271, 227] on div "Next slide" at bounding box center [268, 235] width 16 height 16
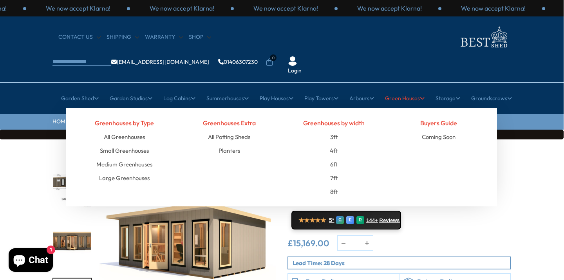
scroll to position [0, 0]
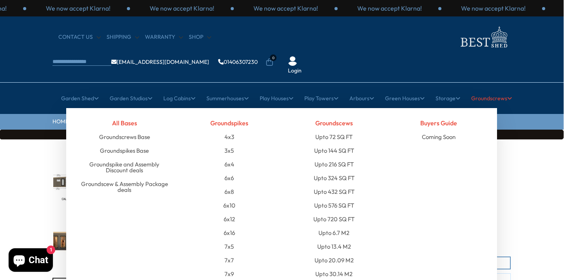
click at [501, 88] on link "Groundscrews" at bounding box center [491, 98] width 41 height 20
click at [130, 130] on link "Groundscrews Base" at bounding box center [124, 137] width 51 height 14
click at [483, 88] on link "Groundscrews" at bounding box center [491, 98] width 41 height 20
click at [122, 144] on link "Groundspikes Base" at bounding box center [124, 151] width 49 height 14
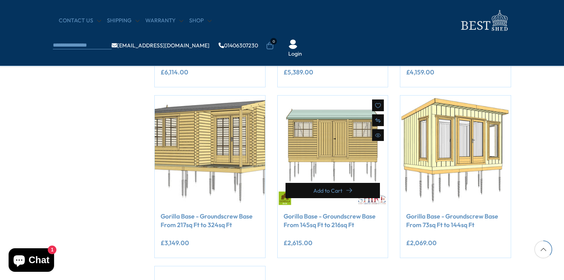
scroll to position [272, 0]
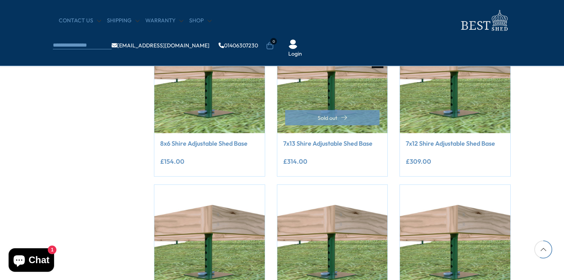
scroll to position [508, 1]
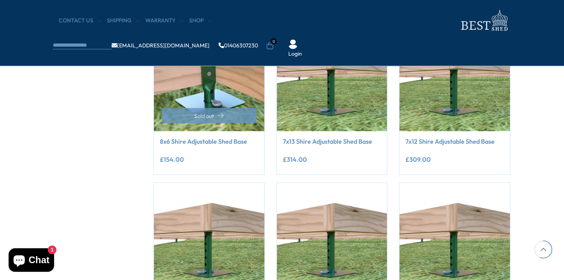
click at [205, 102] on img at bounding box center [209, 76] width 110 height 110
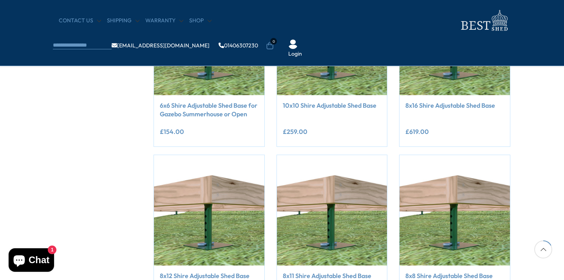
scroll to position [0, 1]
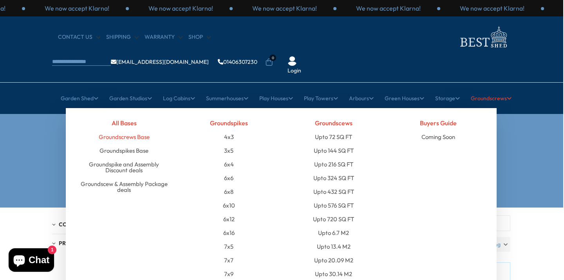
click at [124, 130] on link "Groundscrews Base" at bounding box center [124, 137] width 51 height 14
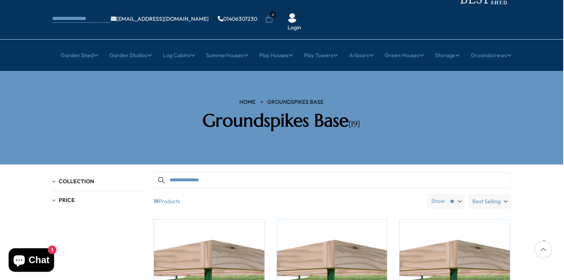
scroll to position [51, 1]
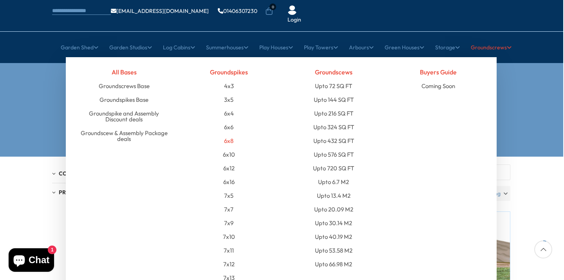
click at [230, 134] on link "6x8" at bounding box center [228, 141] width 9 height 14
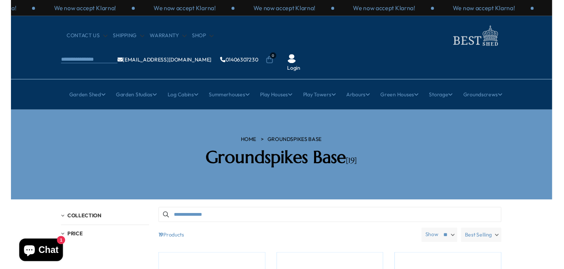
scroll to position [0, 1]
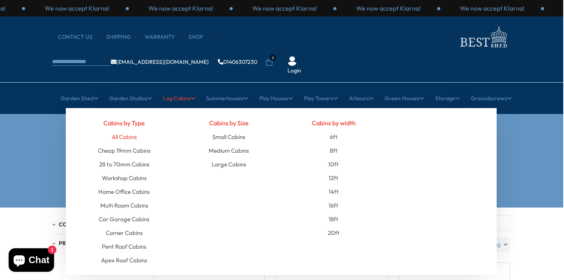
click at [132, 130] on link "All Cabins" at bounding box center [124, 137] width 25 height 14
click at [125, 171] on link "Workshop Cabins" at bounding box center [124, 178] width 45 height 14
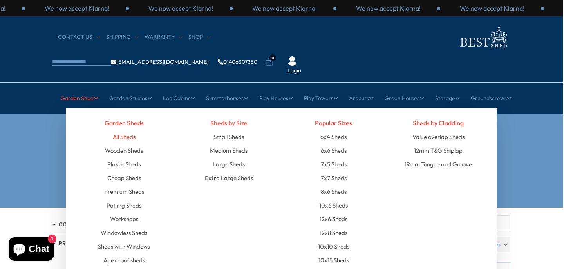
click at [128, 130] on link "All Sheds" at bounding box center [124, 137] width 23 height 14
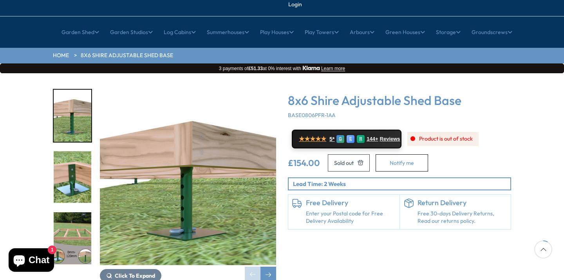
scroll to position [68, 0]
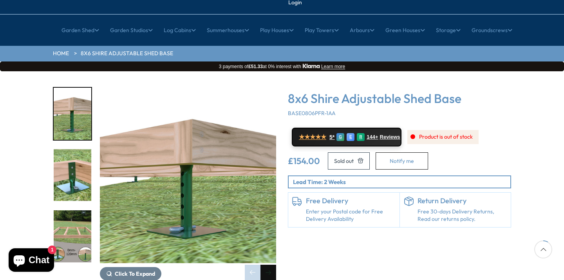
click at [268, 265] on div "Next slide" at bounding box center [268, 273] width 16 height 16
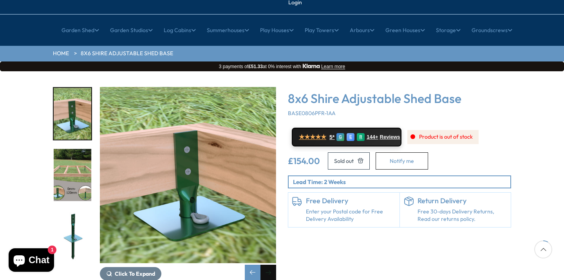
click at [268, 265] on div "Next slide" at bounding box center [268, 273] width 16 height 16
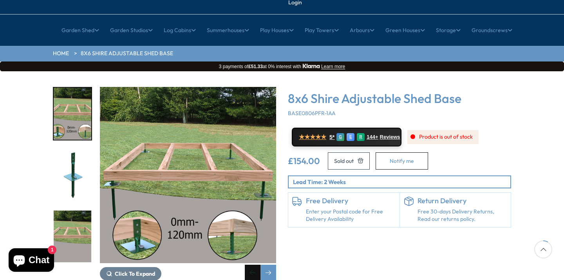
click at [253, 265] on div "Previous slide" at bounding box center [253, 273] width 16 height 16
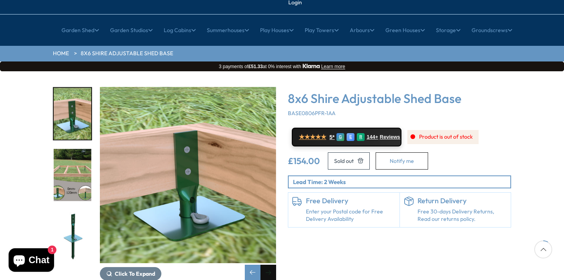
click at [272, 265] on div "Next slide" at bounding box center [268, 273] width 16 height 16
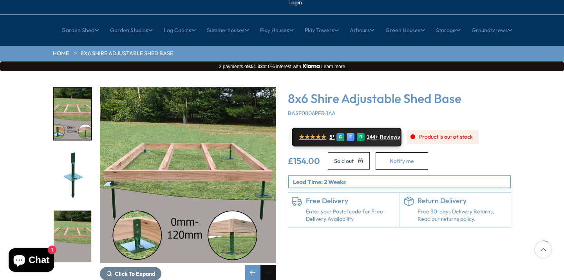
click at [272, 265] on div "Next slide" at bounding box center [268, 273] width 16 height 16
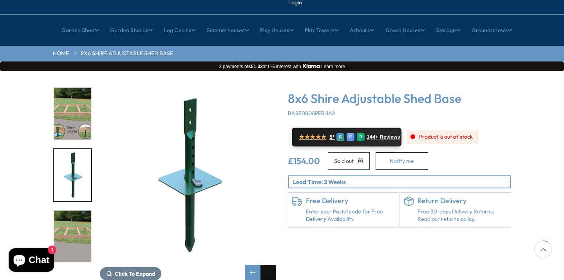
click at [266, 265] on div "Next slide" at bounding box center [268, 273] width 16 height 16
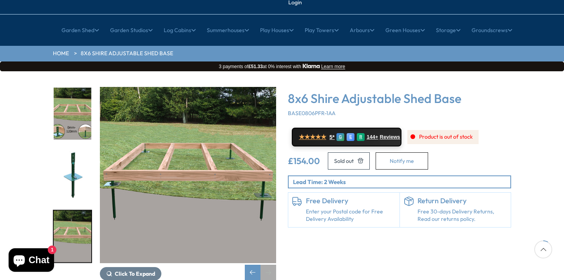
click at [266, 265] on div "Next slide" at bounding box center [268, 273] width 16 height 16
click at [250, 265] on div "Previous slide" at bounding box center [253, 273] width 16 height 16
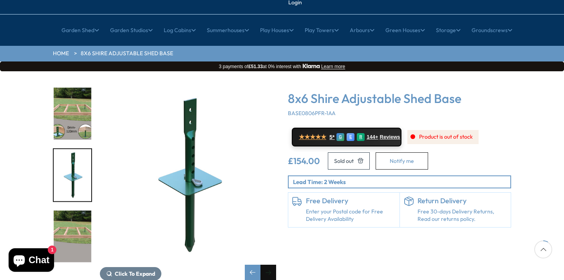
click at [267, 265] on div "Next slide" at bounding box center [268, 273] width 16 height 16
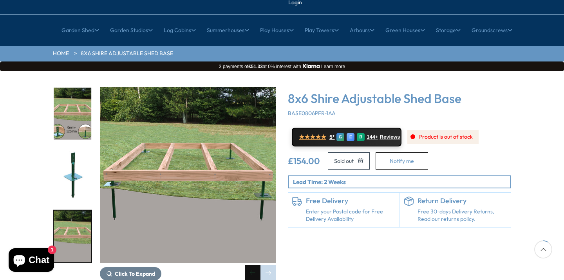
click at [258, 265] on div "Previous slide" at bounding box center [253, 273] width 16 height 16
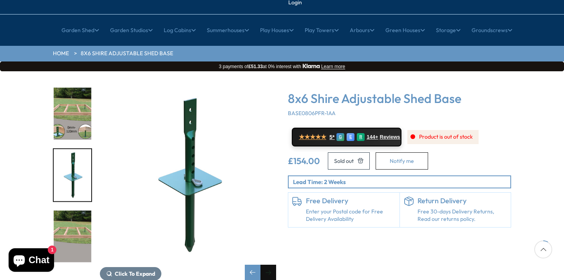
click at [268, 265] on div "Next slide" at bounding box center [268, 273] width 16 height 16
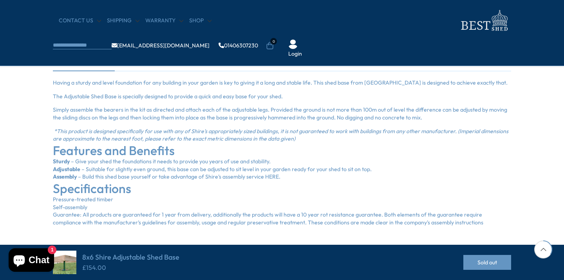
scroll to position [256, 0]
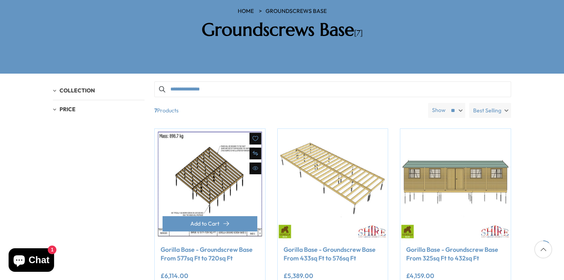
scroll to position [140, 0]
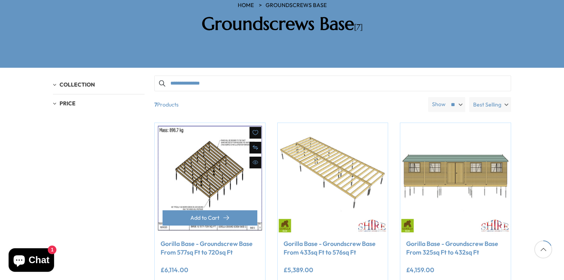
click at [208, 154] on img at bounding box center [210, 178] width 110 height 110
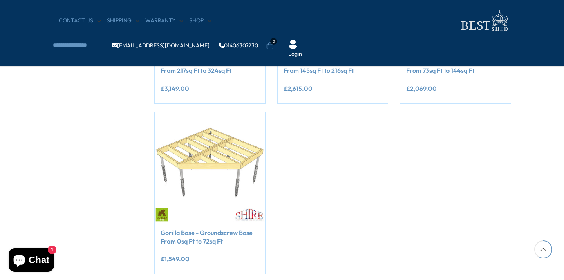
scroll to position [427, 0]
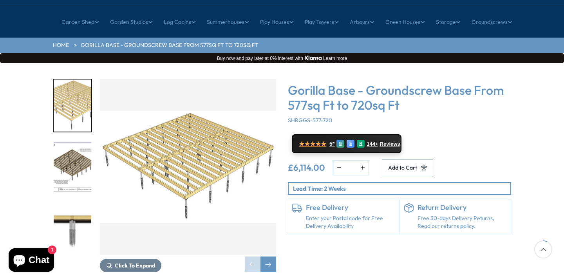
scroll to position [82, 0]
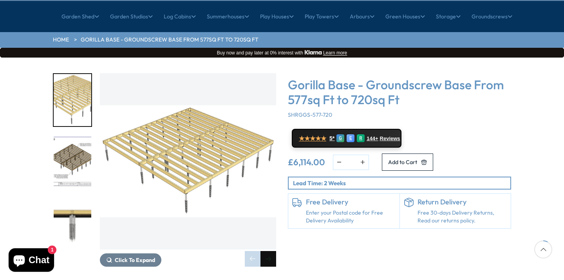
click at [271, 251] on div "Next slide" at bounding box center [268, 259] width 16 height 16
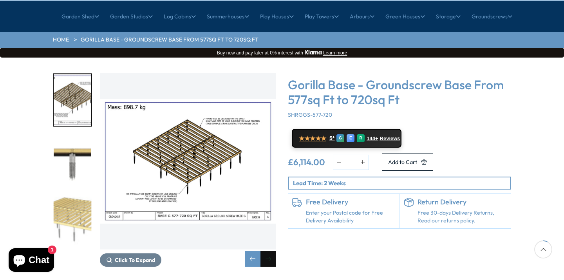
click at [271, 251] on div "Next slide" at bounding box center [268, 259] width 16 height 16
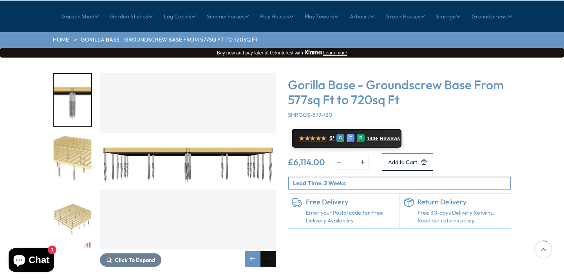
click at [271, 251] on div "Next slide" at bounding box center [268, 259] width 16 height 16
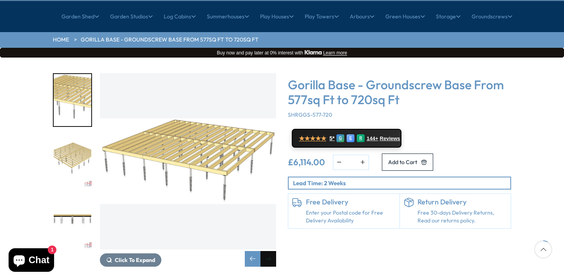
click at [271, 251] on div "Next slide" at bounding box center [268, 259] width 16 height 16
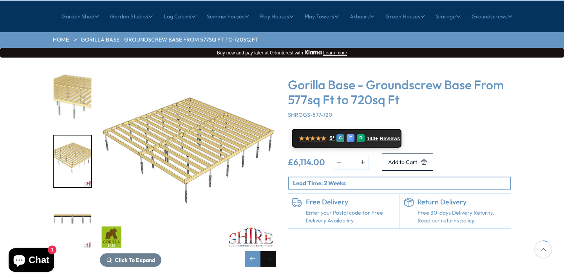
click at [271, 251] on div "Next slide" at bounding box center [268, 259] width 16 height 16
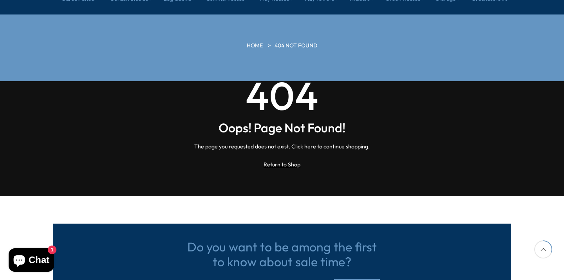
scroll to position [106, 0]
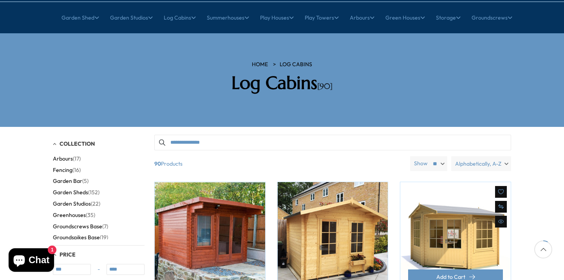
scroll to position [84, 0]
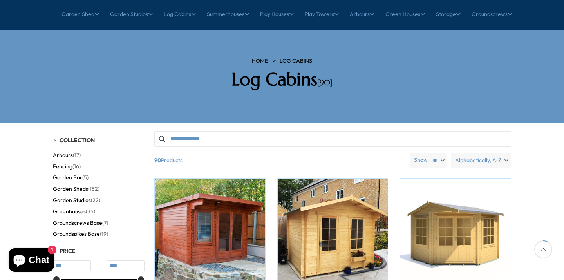
click at [494, 153] on span "Alphabetically, A-Z" at bounding box center [478, 160] width 46 height 15
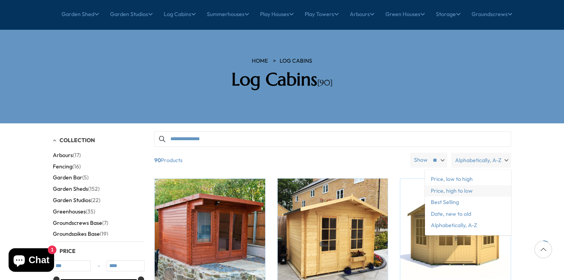
click at [464, 185] on span "Price, high to low" at bounding box center [468, 191] width 86 height 12
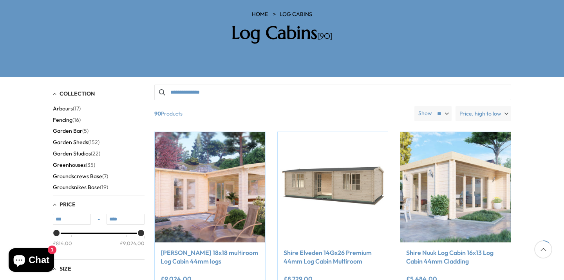
scroll to position [139, 0]
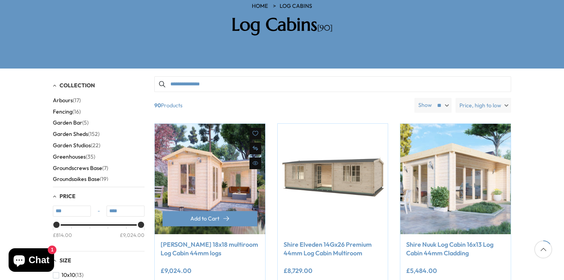
click at [243, 171] on img at bounding box center [210, 179] width 110 height 110
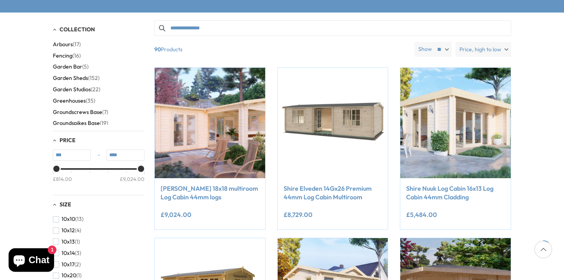
scroll to position [98, 0]
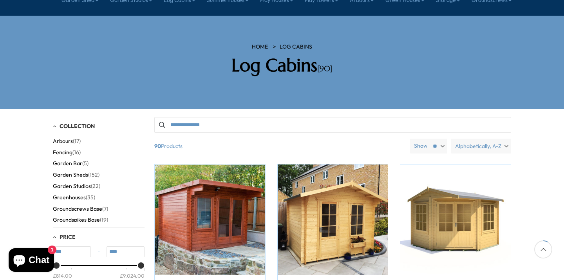
scroll to position [84, 0]
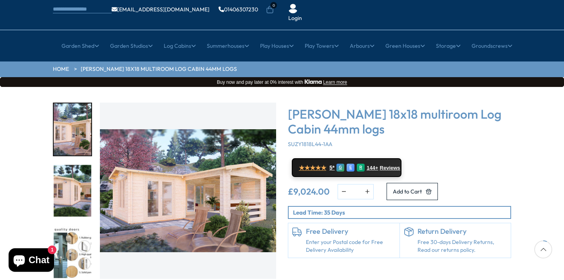
scroll to position [60, 0]
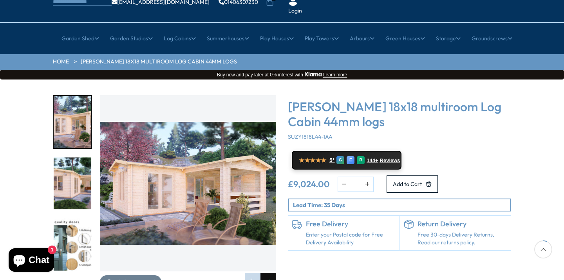
click at [271, 273] on div "Next slide" at bounding box center [268, 281] width 16 height 16
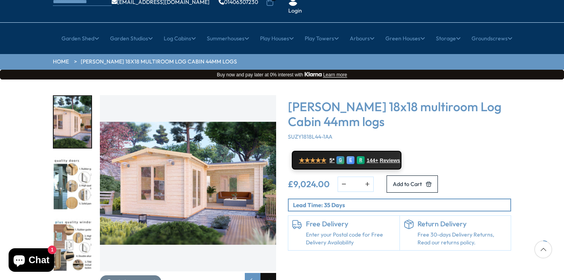
click at [269, 273] on div "Next slide" at bounding box center [268, 281] width 16 height 16
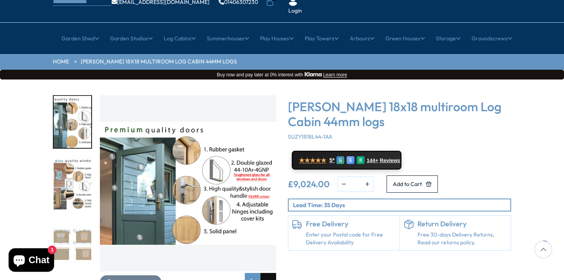
click at [269, 273] on div "Next slide" at bounding box center [268, 281] width 16 height 16
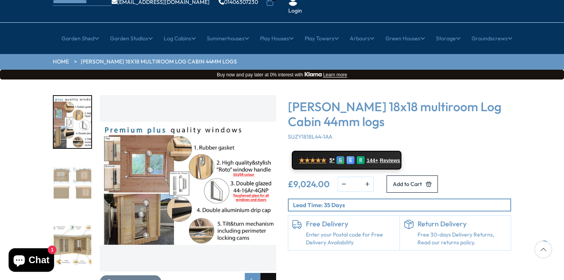
click at [269, 273] on div "Next slide" at bounding box center [268, 281] width 16 height 16
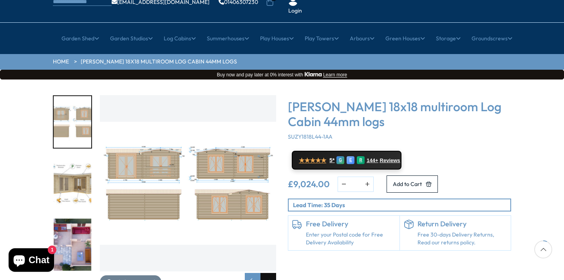
click at [269, 273] on div "Next slide" at bounding box center [268, 281] width 16 height 16
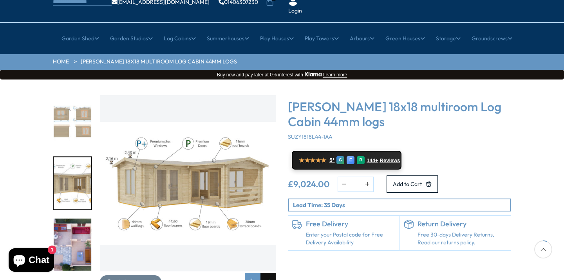
click at [269, 273] on div "Next slide" at bounding box center [268, 281] width 16 height 16
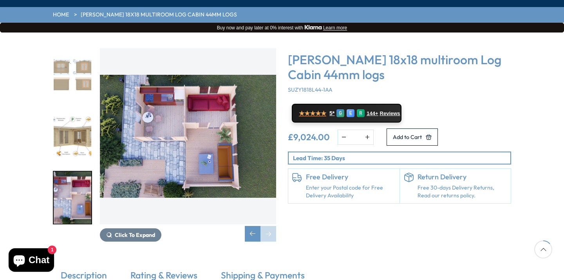
scroll to position [131, 0]
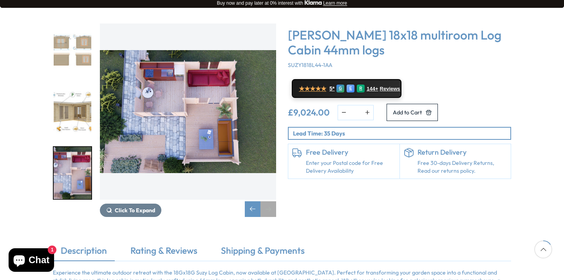
click at [268, 201] on div "Next slide" at bounding box center [268, 209] width 16 height 16
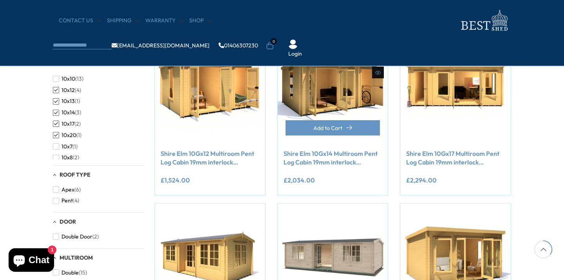
scroll to position [337, 0]
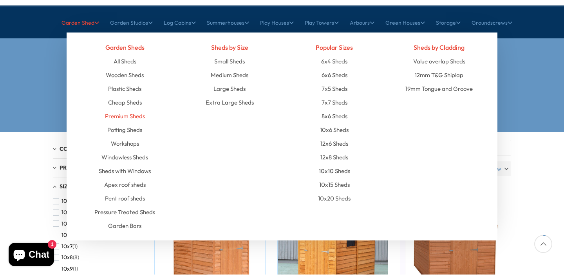
scroll to position [97, 0]
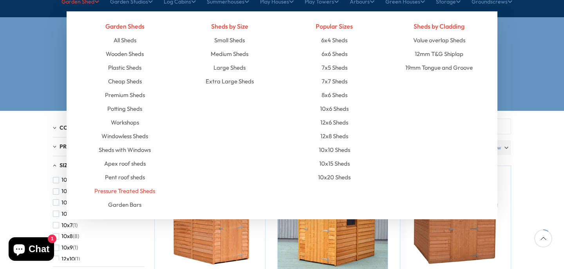
click at [128, 184] on link "Pressure Treated Sheds" at bounding box center [124, 191] width 61 height 14
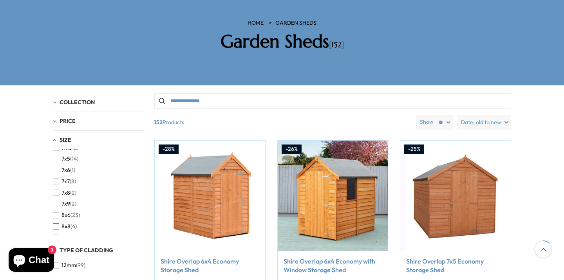
scroll to position [221, 0]
click at [63, 212] on span "8x6" at bounding box center [65, 215] width 9 height 7
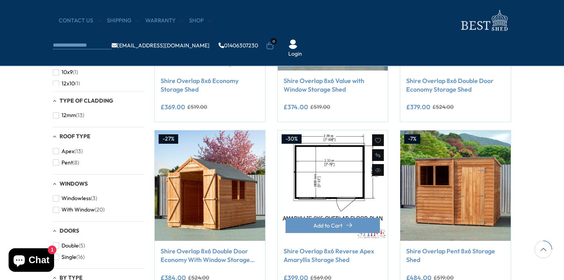
scroll to position [239, 0]
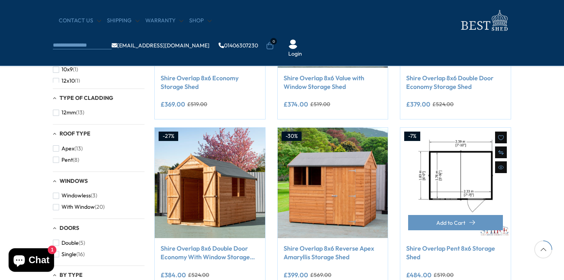
click at [445, 187] on img at bounding box center [455, 183] width 110 height 110
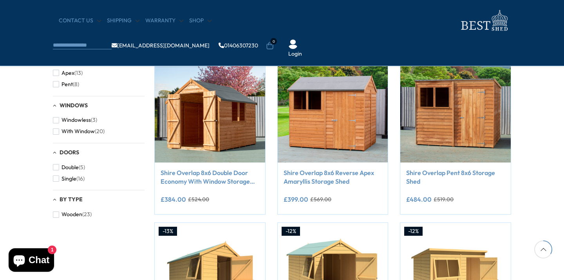
scroll to position [313, 0]
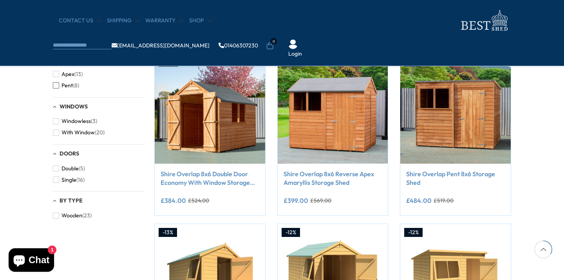
click at [58, 83] on span "button" at bounding box center [56, 85] width 6 height 6
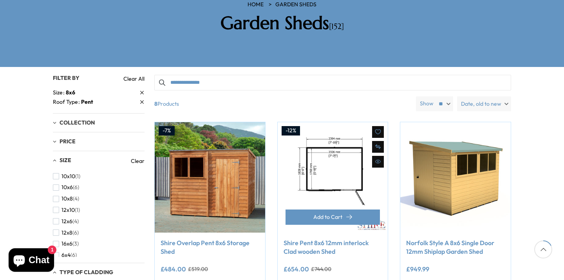
scroll to position [140, 0]
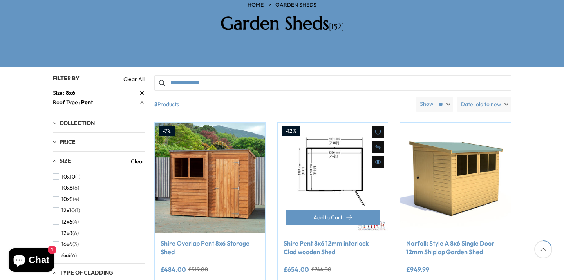
click at [323, 145] on img at bounding box center [332, 177] width 110 height 110
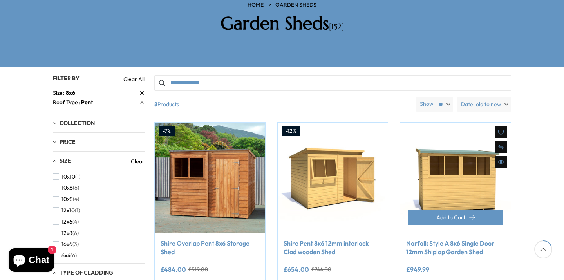
click at [429, 169] on img at bounding box center [455, 177] width 110 height 110
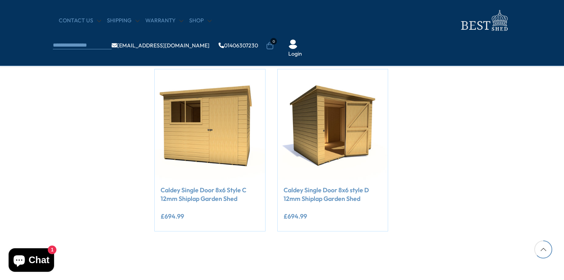
scroll to position [470, 0]
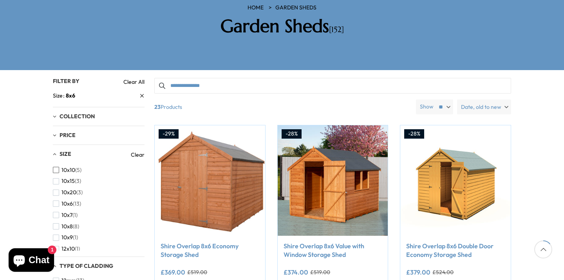
click at [68, 167] on span "10x10" at bounding box center [68, 170] width 14 height 7
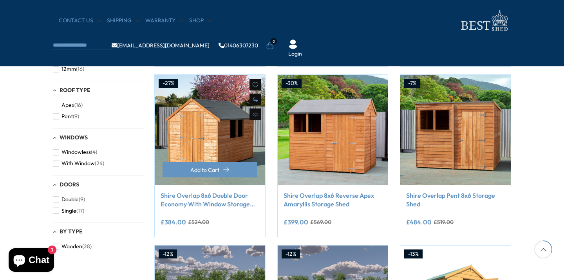
scroll to position [292, 0]
click at [214, 142] on img at bounding box center [210, 129] width 110 height 110
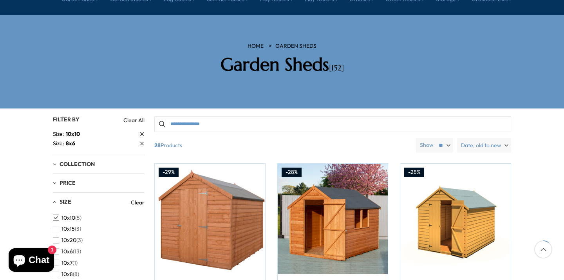
scroll to position [105, 0]
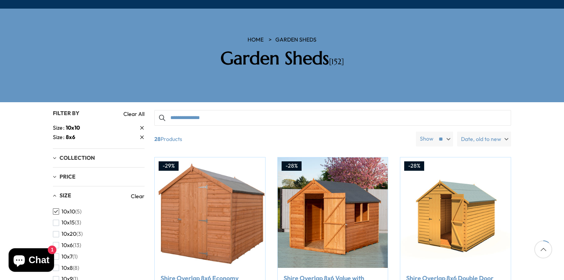
click at [141, 126] on icon at bounding box center [142, 128] width 4 height 4
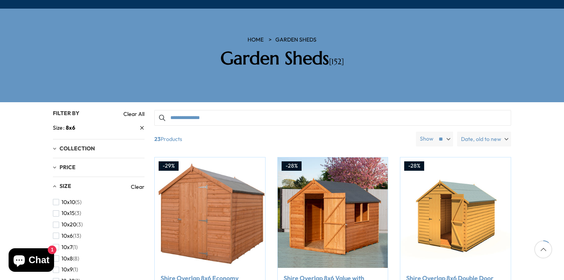
click at [142, 126] on icon at bounding box center [142, 128] width 4 height 4
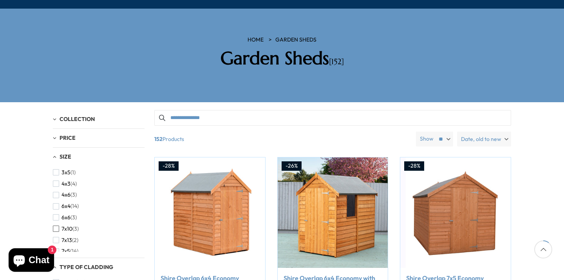
scroll to position [158, 0]
click at [58, 213] on span "button" at bounding box center [56, 216] width 6 height 6
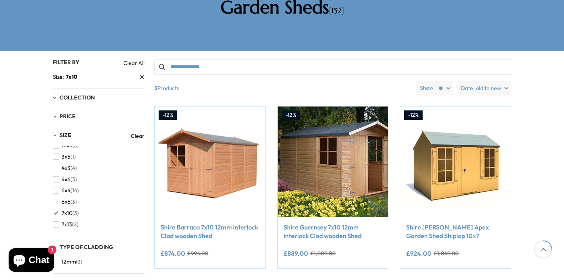
scroll to position [147, 0]
click at [140, 73] on link "Size 7x10" at bounding box center [99, 77] width 92 height 8
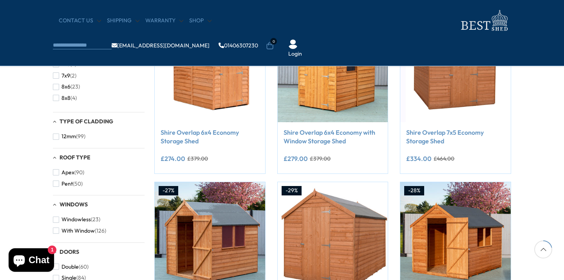
scroll to position [126, 0]
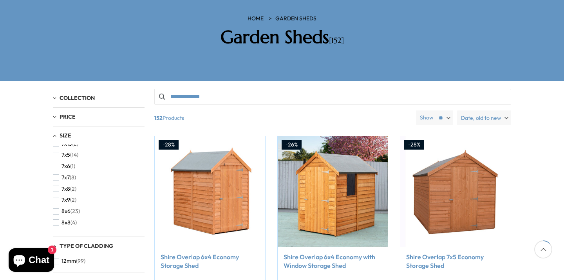
click at [56, 231] on span "button" at bounding box center [56, 234] width 6 height 6
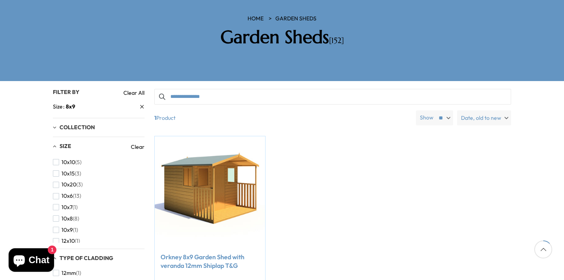
click at [142, 104] on icon at bounding box center [142, 106] width 4 height 4
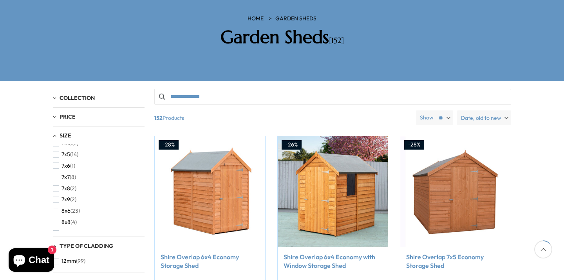
scroll to position [221, 0]
click at [56, 208] on span "button" at bounding box center [56, 211] width 6 height 6
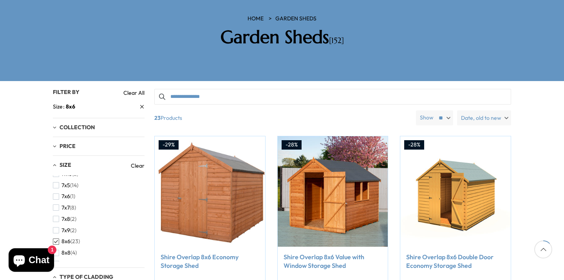
scroll to position [221, 0]
click at [57, 250] on span "button" at bounding box center [56, 253] width 6 height 6
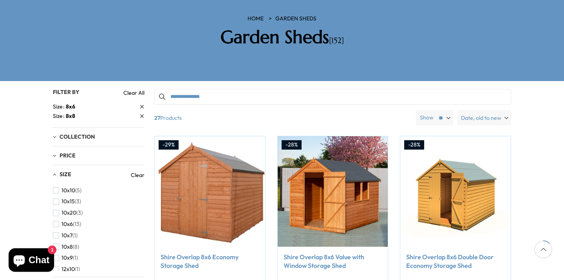
click at [141, 104] on icon at bounding box center [142, 106] width 4 height 4
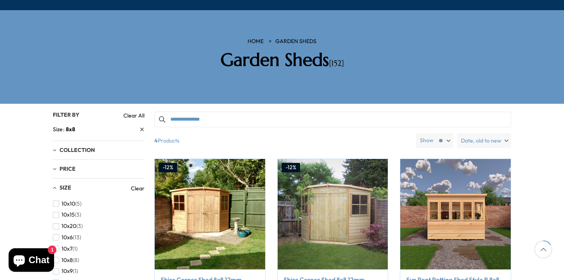
scroll to position [100, 0]
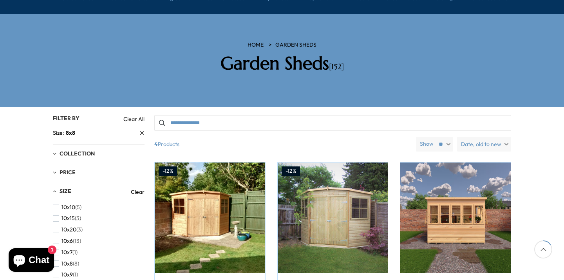
click at [142, 131] on icon at bounding box center [142, 133] width 4 height 4
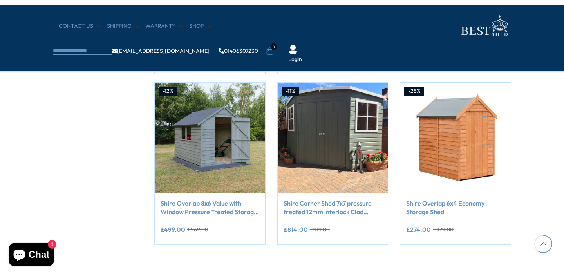
scroll to position [465, 0]
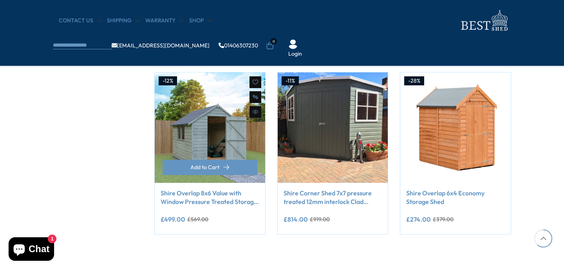
click at [216, 140] on img at bounding box center [210, 127] width 110 height 110
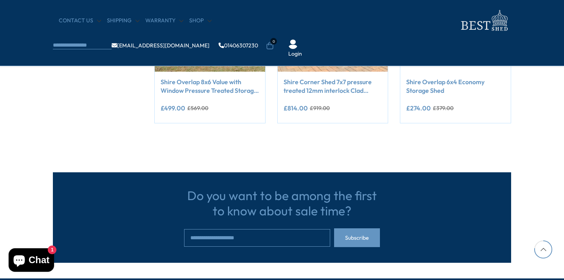
scroll to position [579, 0]
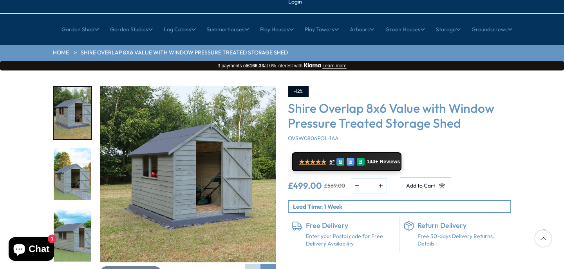
scroll to position [70, 0]
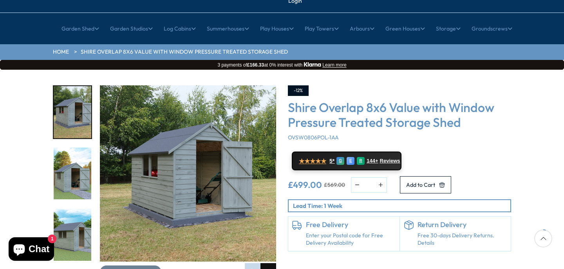
click at [265, 263] on div "Next slide" at bounding box center [268, 271] width 16 height 16
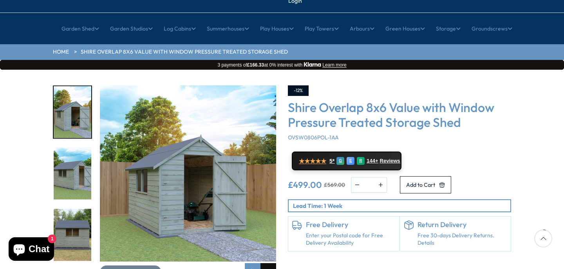
click at [268, 263] on div "Next slide" at bounding box center [268, 271] width 16 height 16
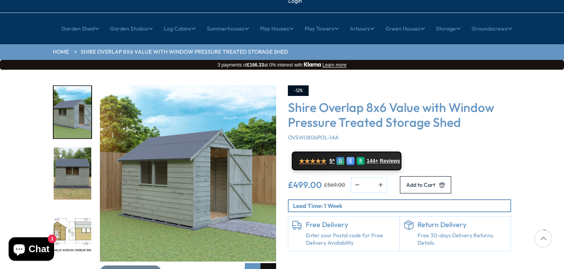
click at [268, 263] on div "Next slide" at bounding box center [268, 271] width 16 height 16
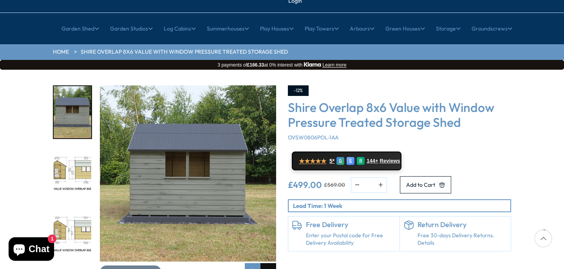
click at [268, 263] on div "Next slide" at bounding box center [268, 271] width 16 height 16
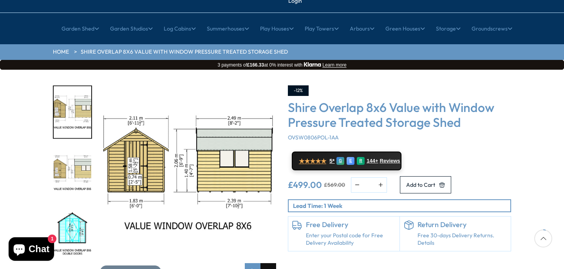
click at [268, 263] on div "Next slide" at bounding box center [268, 271] width 16 height 16
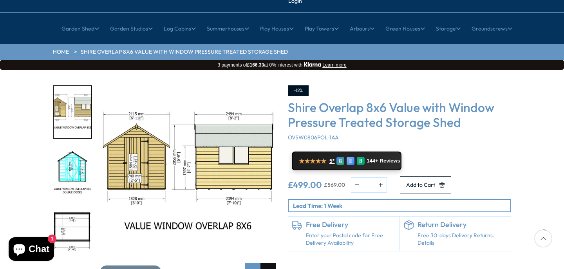
click at [268, 263] on div "Next slide" at bounding box center [268, 271] width 16 height 16
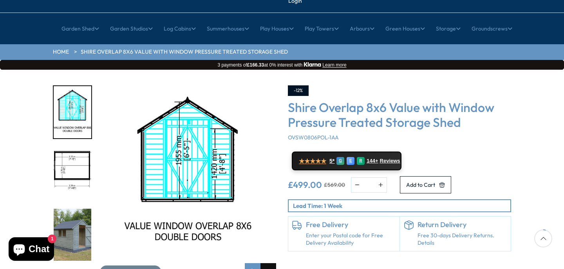
click at [268, 263] on div "Next slide" at bounding box center [268, 271] width 16 height 16
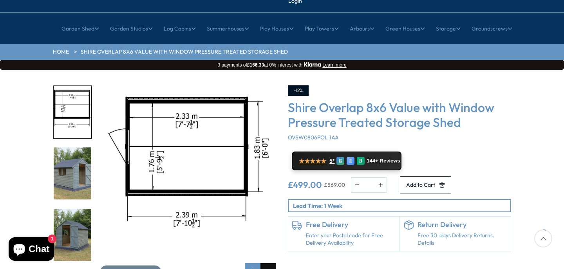
click at [268, 263] on div "Next slide" at bounding box center [268, 271] width 16 height 16
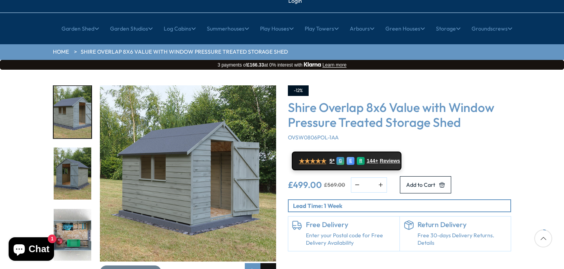
click at [268, 263] on div "Next slide" at bounding box center [268, 271] width 16 height 16
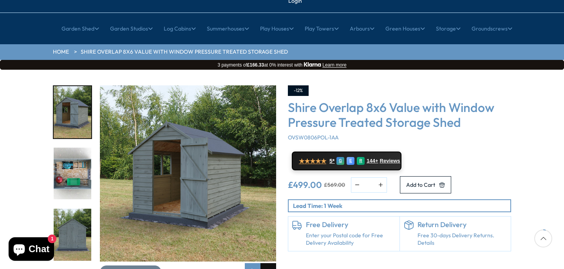
click at [268, 263] on div "Next slide" at bounding box center [268, 271] width 16 height 16
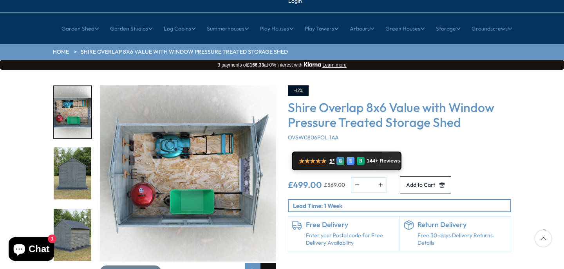
click at [268, 263] on div "Next slide" at bounding box center [268, 271] width 16 height 16
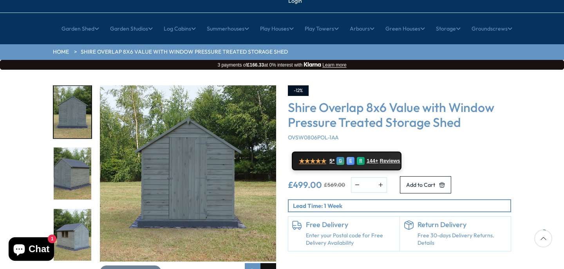
click at [268, 263] on div "Next slide" at bounding box center [268, 271] width 16 height 16
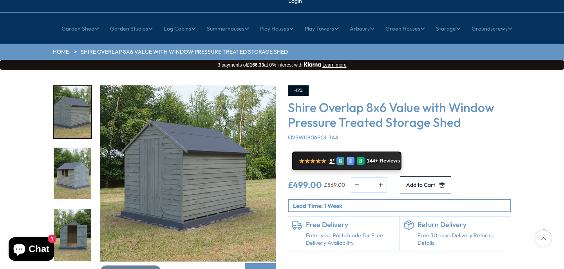
scroll to position [85, 0]
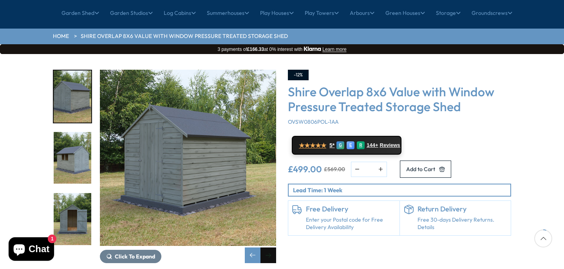
click at [268, 247] on div "Next slide" at bounding box center [268, 255] width 16 height 16
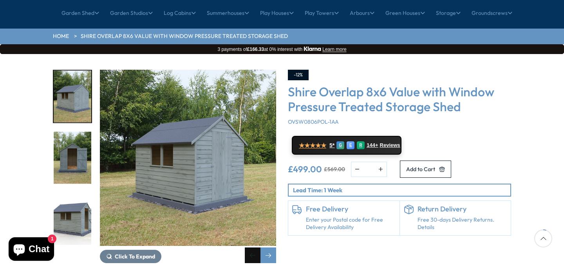
click at [250, 247] on div "Previous slide" at bounding box center [253, 255] width 16 height 16
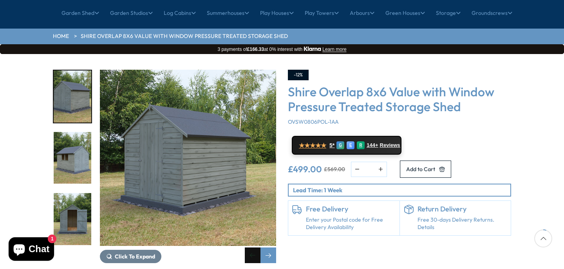
click at [250, 247] on div "Previous slide" at bounding box center [253, 255] width 16 height 16
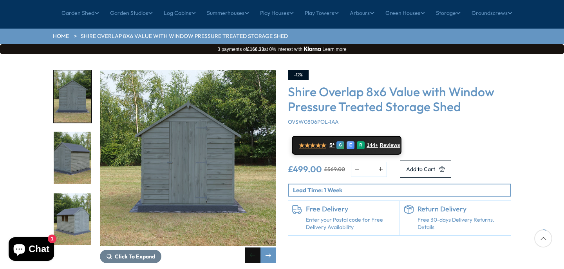
click at [250, 247] on div "Previous slide" at bounding box center [253, 255] width 16 height 16
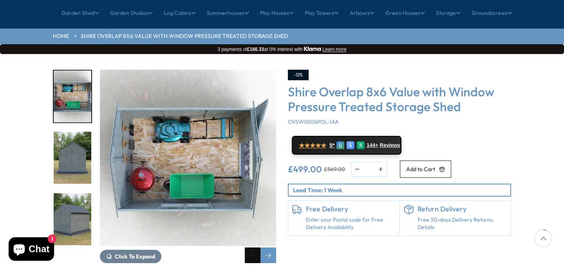
click at [253, 247] on div "Previous slide" at bounding box center [253, 255] width 16 height 16
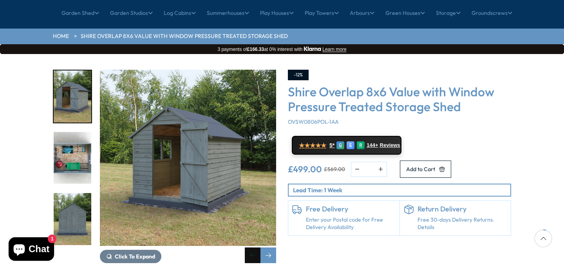
click at [253, 247] on div "Previous slide" at bounding box center [253, 255] width 16 height 16
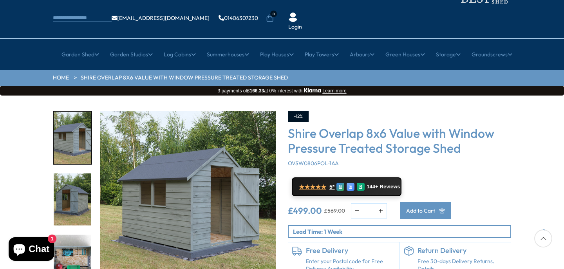
scroll to position [47, 0]
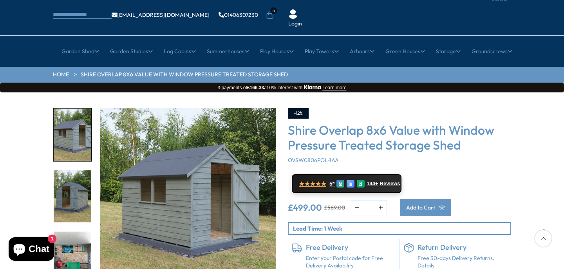
click at [435, 205] on span "Add to Cart" at bounding box center [420, 207] width 29 height 5
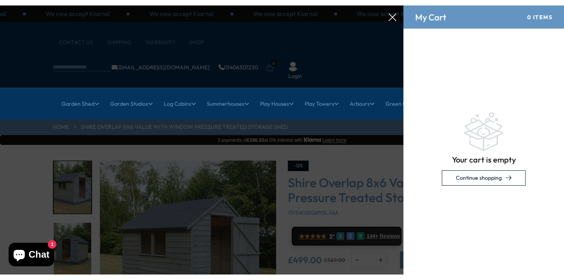
scroll to position [0, 0]
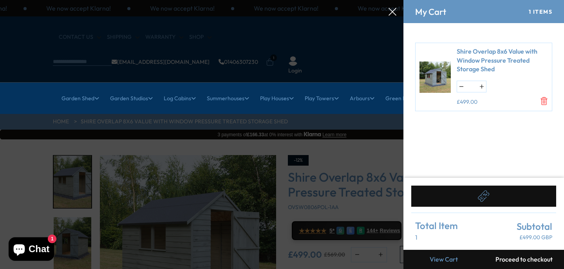
click at [246, 0] on div at bounding box center [282, 0] width 564 height 0
click at [391, 12] on icon at bounding box center [392, 12] width 8 height 8
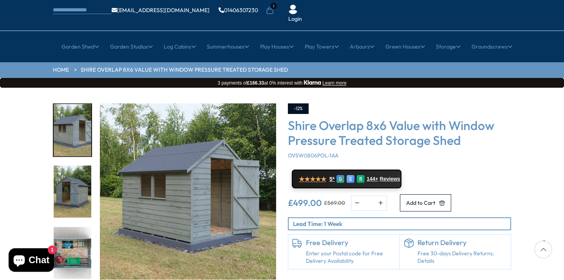
scroll to position [57, 0]
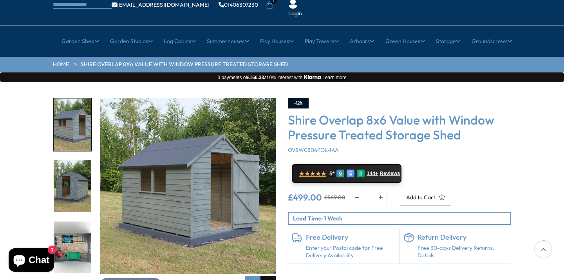
click at [267, 268] on div "Next slide" at bounding box center [268, 284] width 16 height 16
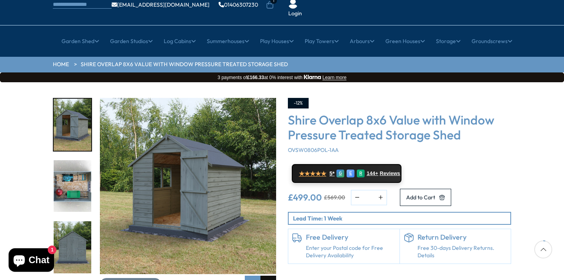
click at [264, 268] on div "Next slide" at bounding box center [268, 284] width 16 height 16
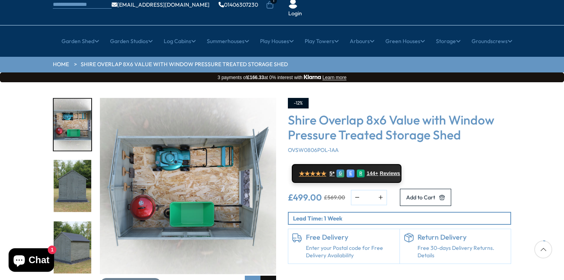
click at [264, 268] on div "Next slide" at bounding box center [268, 284] width 16 height 16
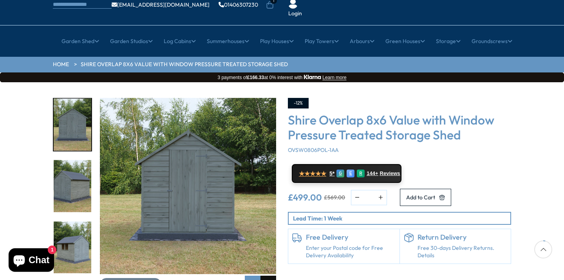
click at [264, 268] on div "Next slide" at bounding box center [268, 284] width 16 height 16
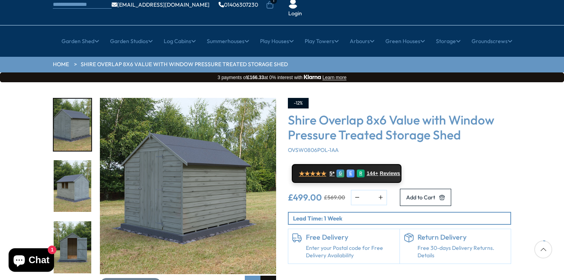
click at [264, 268] on div "Next slide" at bounding box center [268, 284] width 16 height 16
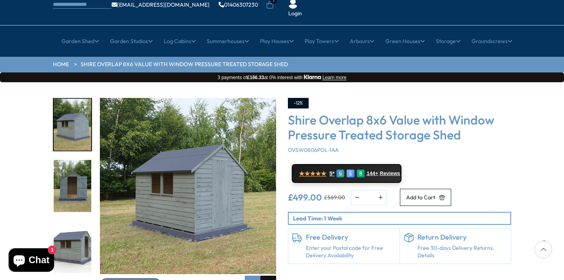
click at [264, 268] on div "Next slide" at bounding box center [268, 284] width 16 height 16
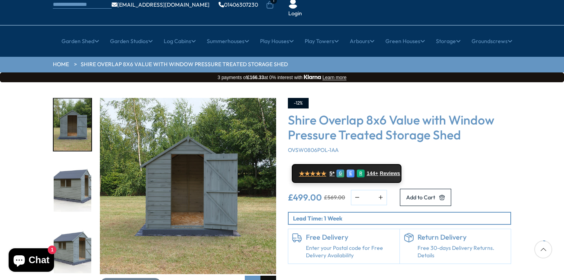
click at [264, 268] on div "Next slide" at bounding box center [268, 284] width 16 height 16
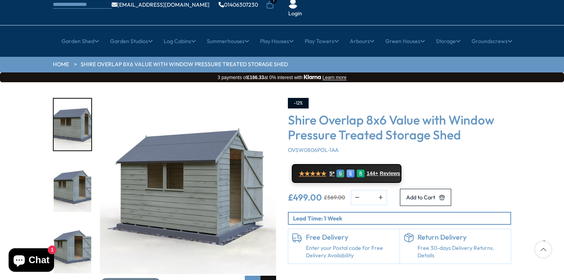
click at [264, 268] on div "Next slide" at bounding box center [268, 284] width 16 height 16
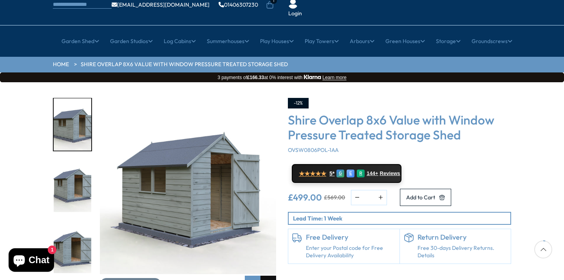
click at [264, 268] on div "Next slide" at bounding box center [268, 284] width 16 height 16
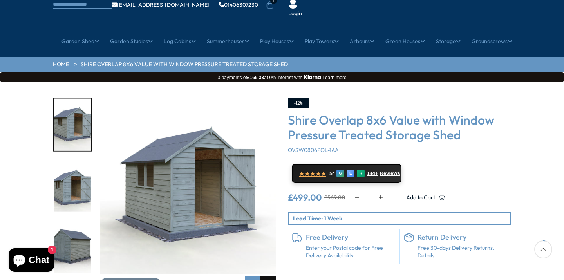
click at [264, 268] on div "Next slide" at bounding box center [268, 284] width 16 height 16
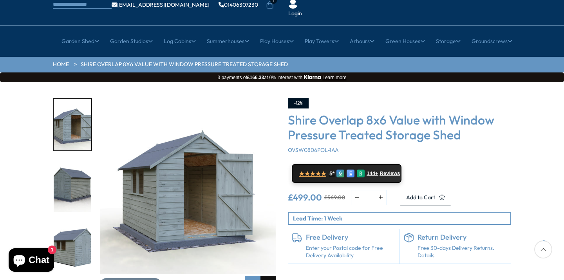
click at [264, 268] on div "Next slide" at bounding box center [268, 284] width 16 height 16
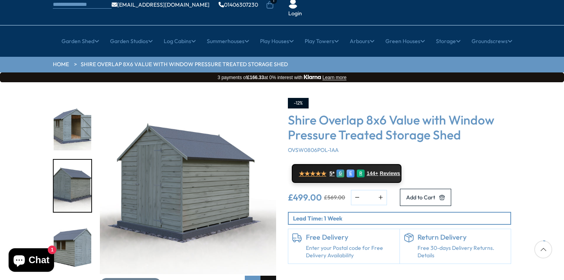
click at [264, 268] on div "Next slide" at bounding box center [268, 284] width 16 height 16
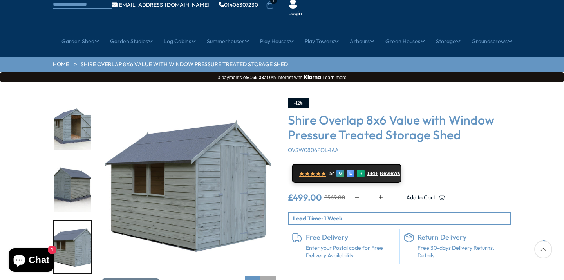
click at [264, 268] on div "Next slide" at bounding box center [268, 284] width 16 height 16
click at [247, 268] on div "Previous slide" at bounding box center [253, 284] width 16 height 16
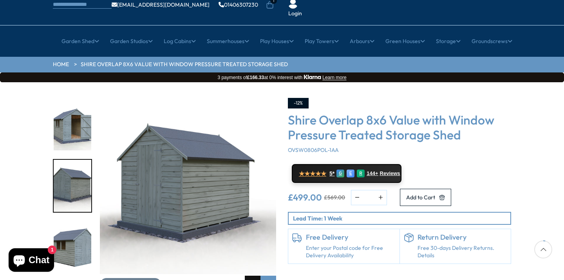
click at [247, 268] on div "Previous slide" at bounding box center [253, 284] width 16 height 16
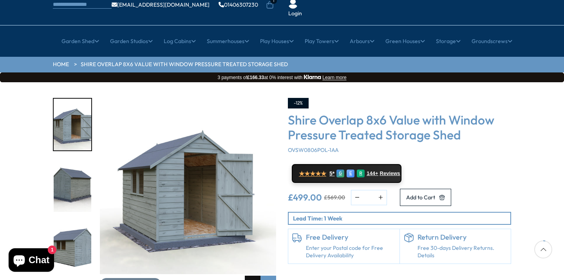
click at [247, 268] on div "Previous slide" at bounding box center [253, 284] width 16 height 16
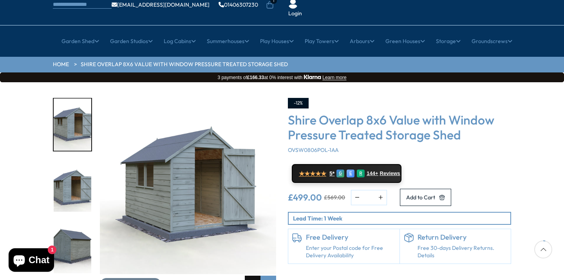
click at [247, 268] on div "Previous slide" at bounding box center [253, 284] width 16 height 16
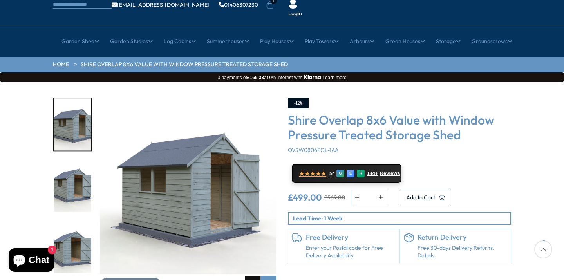
click at [247, 268] on div "Previous slide" at bounding box center [253, 284] width 16 height 16
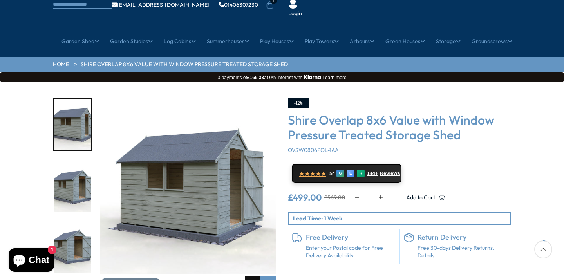
click at [247, 268] on div "Previous slide" at bounding box center [253, 284] width 16 height 16
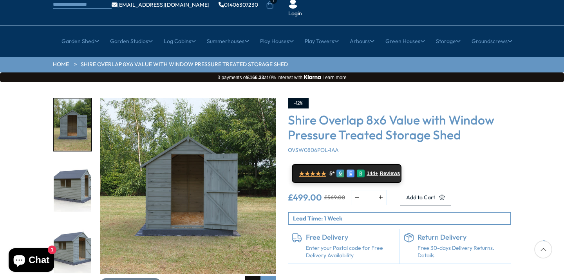
click at [247, 268] on div "Previous slide" at bounding box center [253, 284] width 16 height 16
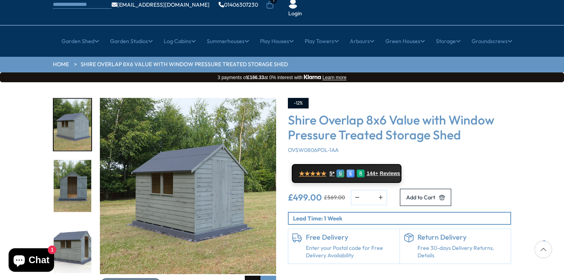
click at [247, 268] on div "Previous slide" at bounding box center [253, 284] width 16 height 16
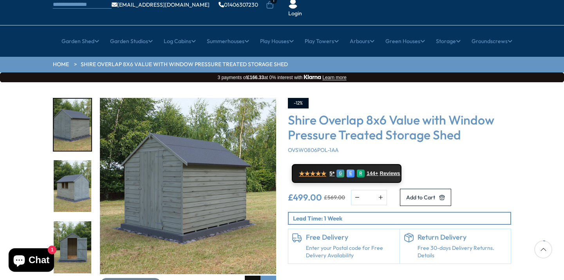
click at [247, 268] on div "Previous slide" at bounding box center [253, 284] width 16 height 16
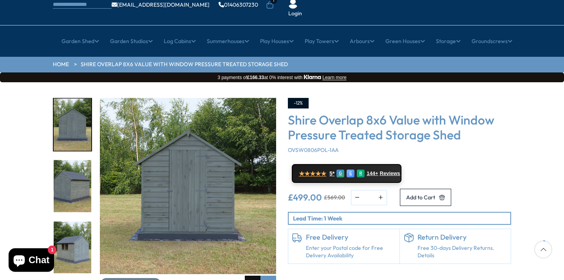
click at [247, 268] on div "Previous slide" at bounding box center [253, 284] width 16 height 16
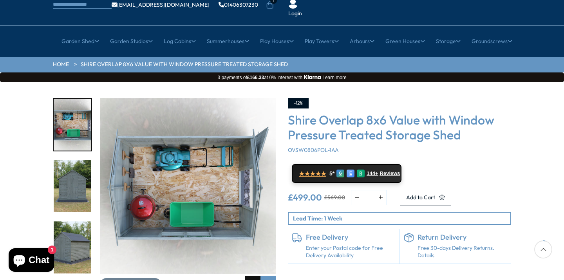
click at [247, 268] on div "Previous slide" at bounding box center [253, 284] width 16 height 16
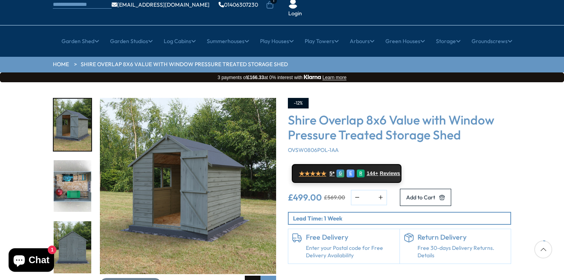
click at [247, 268] on div "Previous slide" at bounding box center [253, 284] width 16 height 16
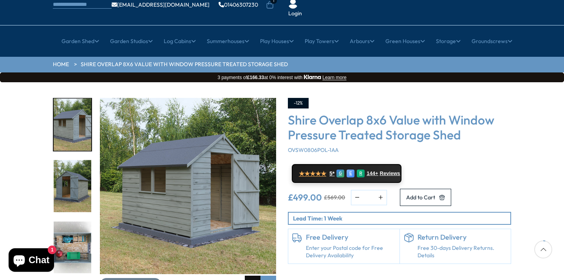
click at [247, 268] on div "Previous slide" at bounding box center [253, 284] width 16 height 16
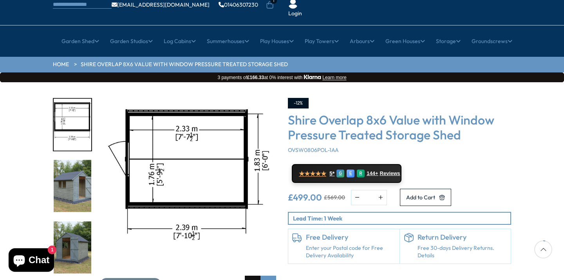
click at [247, 268] on div "Previous slide" at bounding box center [253, 284] width 16 height 16
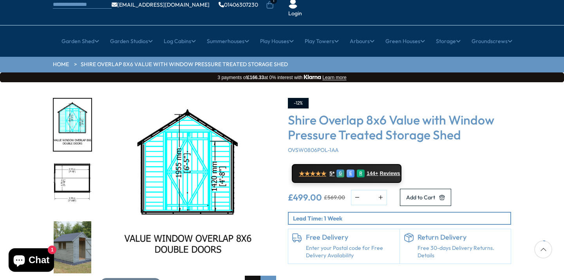
click at [247, 268] on div "Previous slide" at bounding box center [253, 284] width 16 height 16
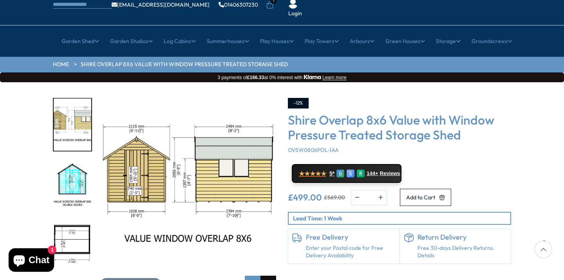
click at [269, 268] on div "Next slide" at bounding box center [268, 284] width 16 height 16
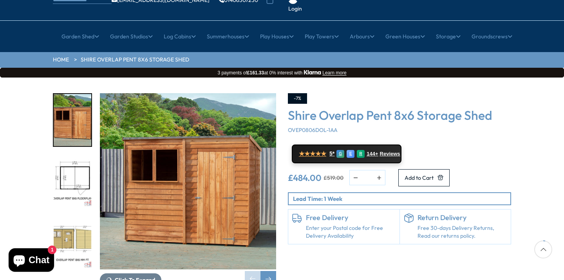
scroll to position [67, 0]
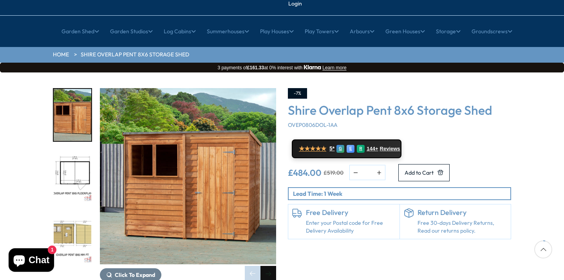
click at [268, 266] on div "Next slide" at bounding box center [268, 274] width 16 height 16
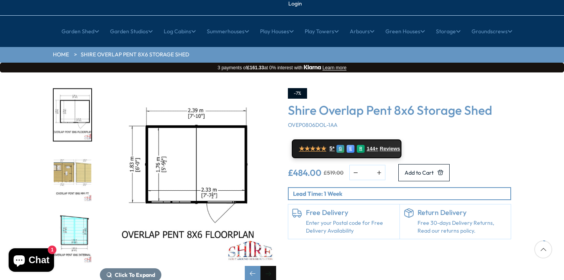
click at [268, 266] on div "Next slide" at bounding box center [268, 274] width 16 height 16
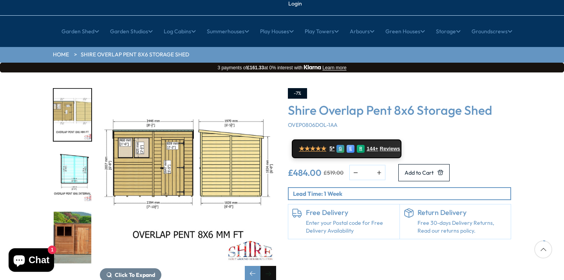
click at [268, 266] on div "Next slide" at bounding box center [268, 274] width 16 height 16
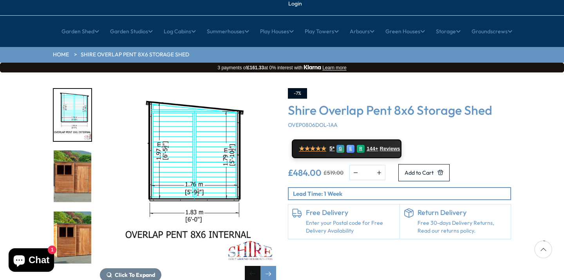
click at [256, 266] on div "Previous slide" at bounding box center [253, 274] width 16 height 16
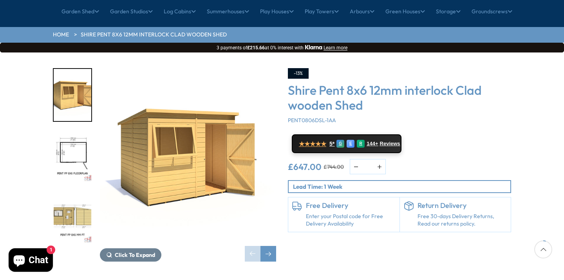
scroll to position [88, 0]
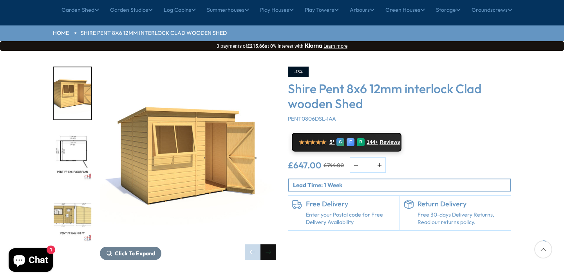
click at [270, 244] on div "Next slide" at bounding box center [268, 252] width 16 height 16
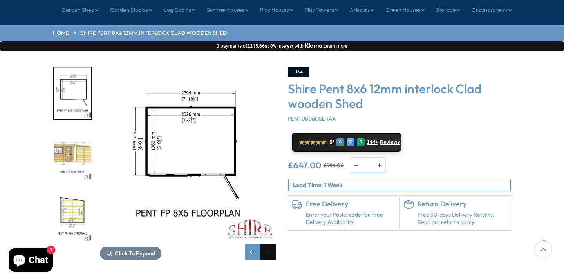
click at [270, 244] on div "Next slide" at bounding box center [268, 252] width 16 height 16
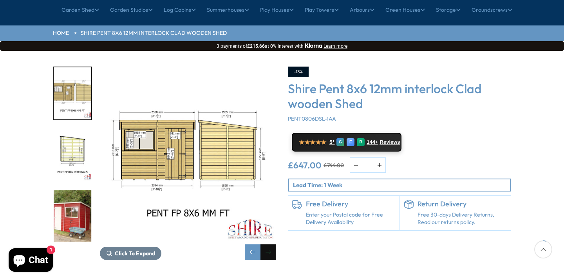
click at [270, 244] on div "Next slide" at bounding box center [268, 252] width 16 height 16
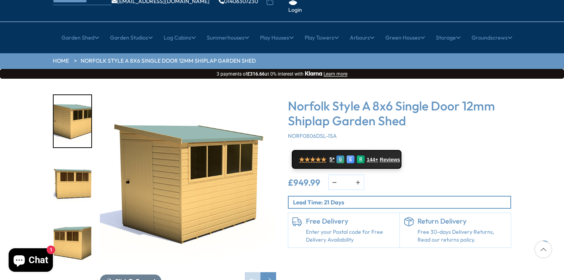
scroll to position [92, 0]
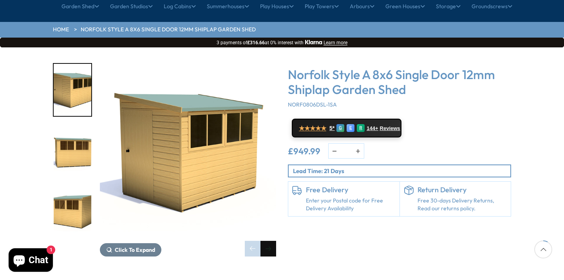
click at [271, 241] on div "Next slide" at bounding box center [268, 249] width 16 height 16
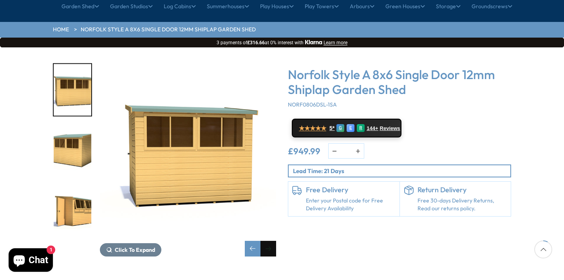
click at [271, 241] on div "Next slide" at bounding box center [268, 249] width 16 height 16
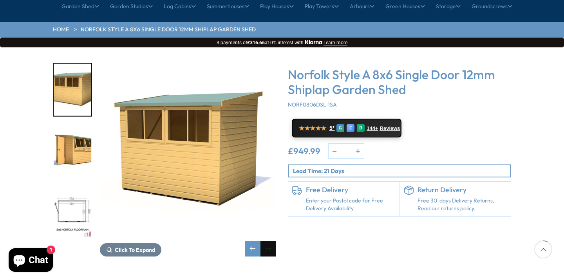
click at [271, 241] on div "Next slide" at bounding box center [268, 249] width 16 height 16
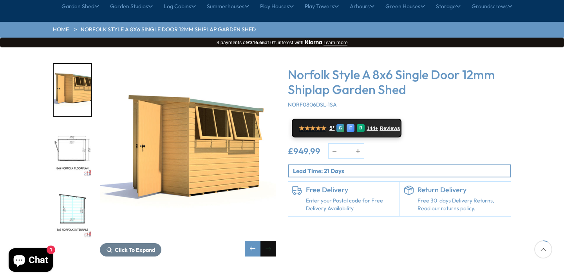
click at [271, 241] on div "Next slide" at bounding box center [268, 249] width 16 height 16
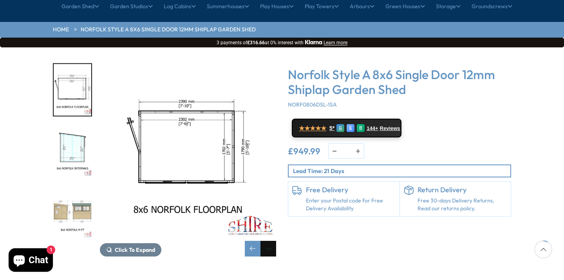
click at [271, 241] on div "Next slide" at bounding box center [268, 249] width 16 height 16
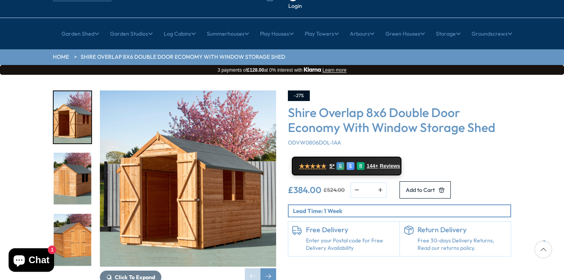
scroll to position [66, 0]
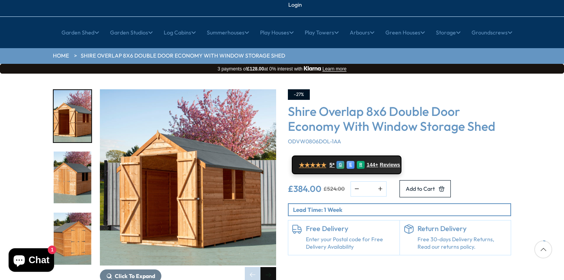
click at [272, 267] on div "Next slide" at bounding box center [268, 275] width 16 height 16
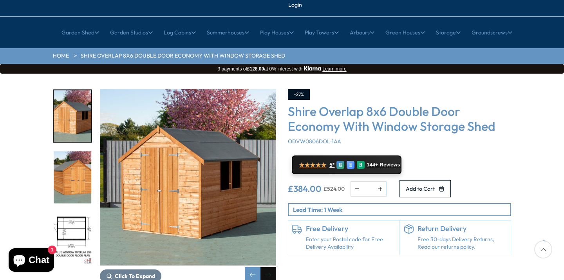
click at [272, 267] on div "Next slide" at bounding box center [268, 275] width 16 height 16
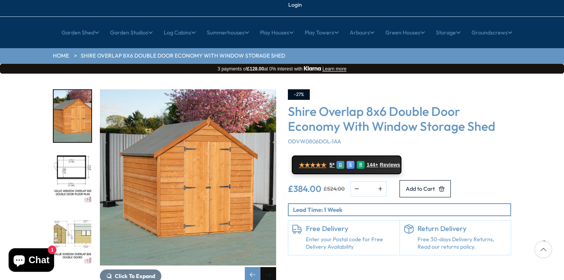
click at [272, 267] on div "Next slide" at bounding box center [268, 275] width 16 height 16
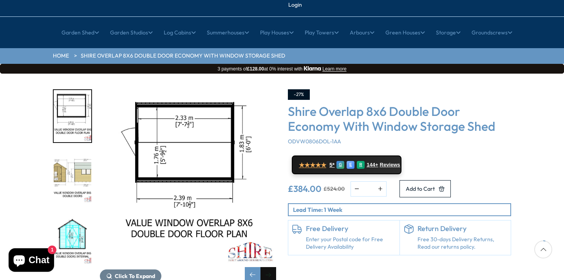
click at [272, 267] on div "Next slide" at bounding box center [268, 275] width 16 height 16
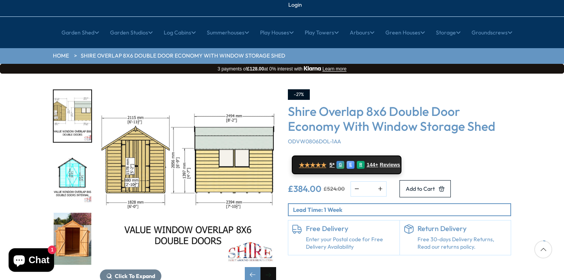
click at [272, 267] on div "Next slide" at bounding box center [268, 275] width 16 height 16
